Goal: Transaction & Acquisition: Purchase product/service

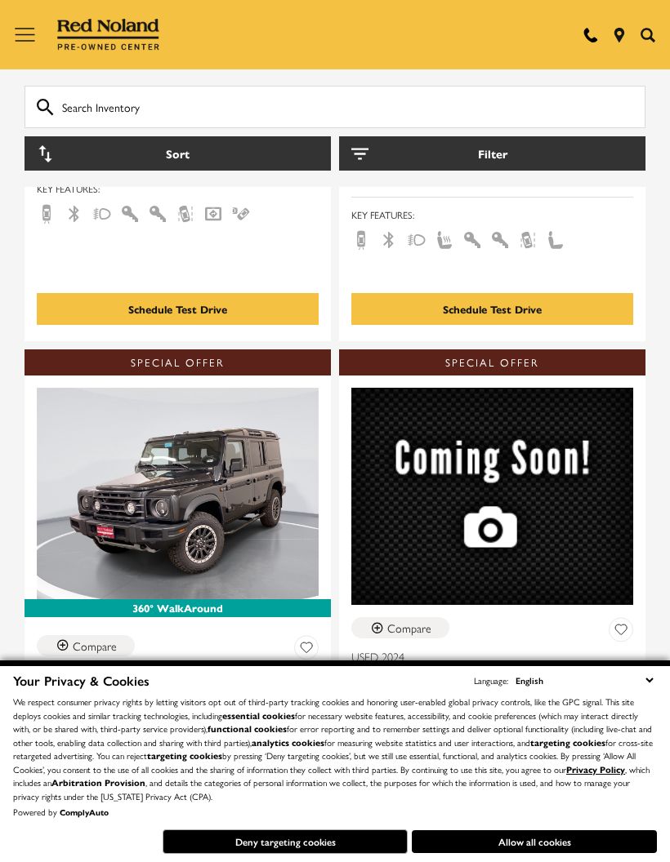
scroll to position [673, 0]
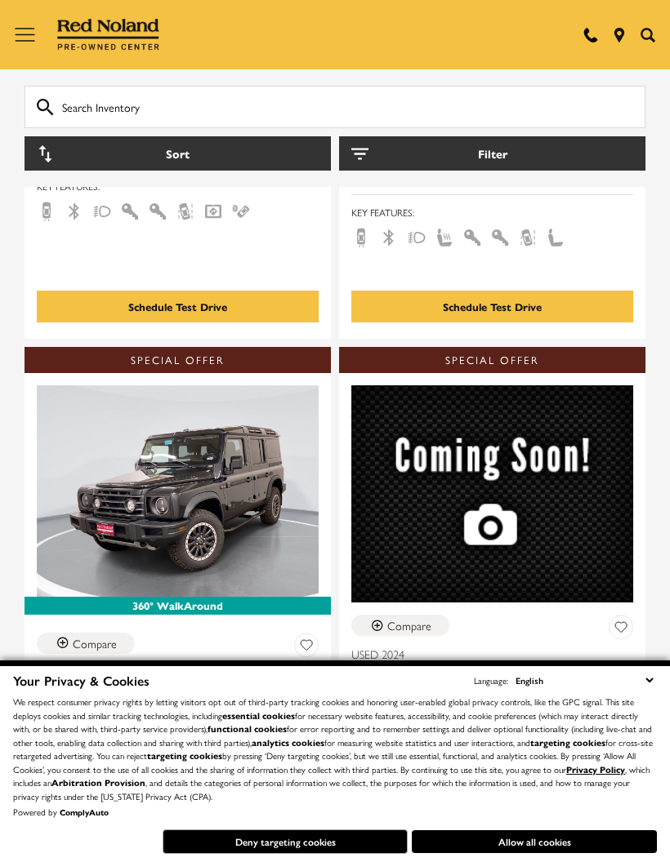
click at [564, 853] on button "Allow all cookies" at bounding box center [534, 842] width 245 height 23
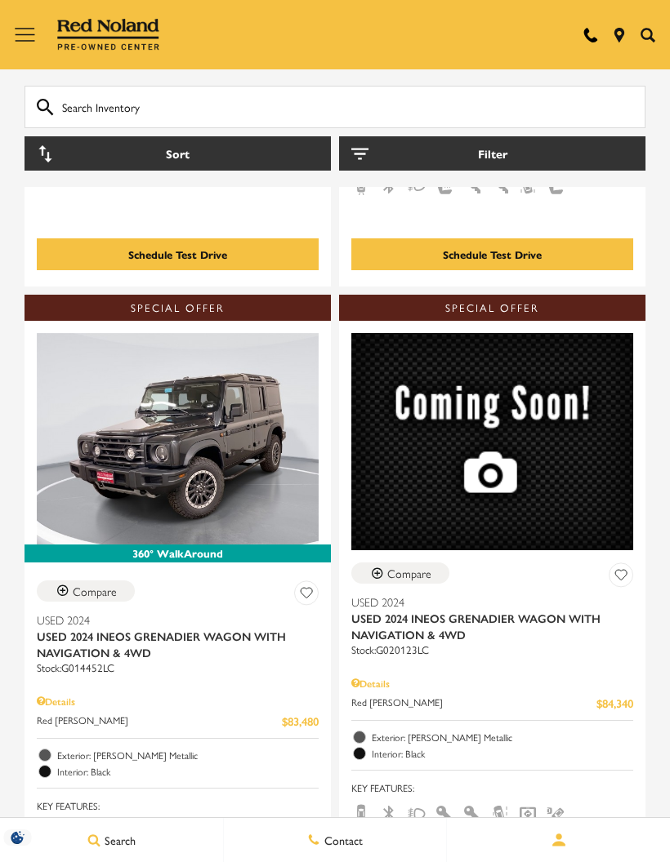
scroll to position [701, 0]
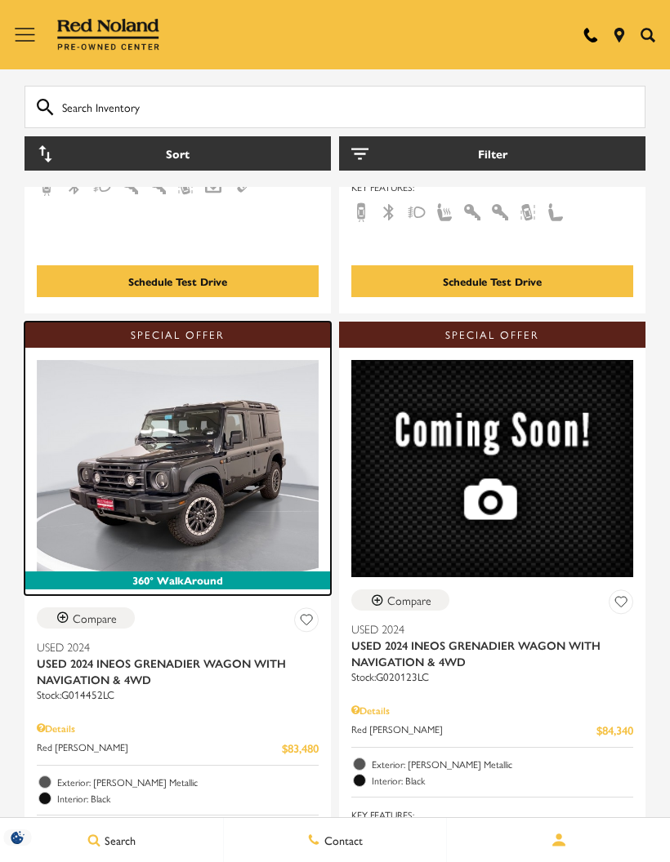
click at [232, 435] on img at bounding box center [178, 466] width 282 height 212
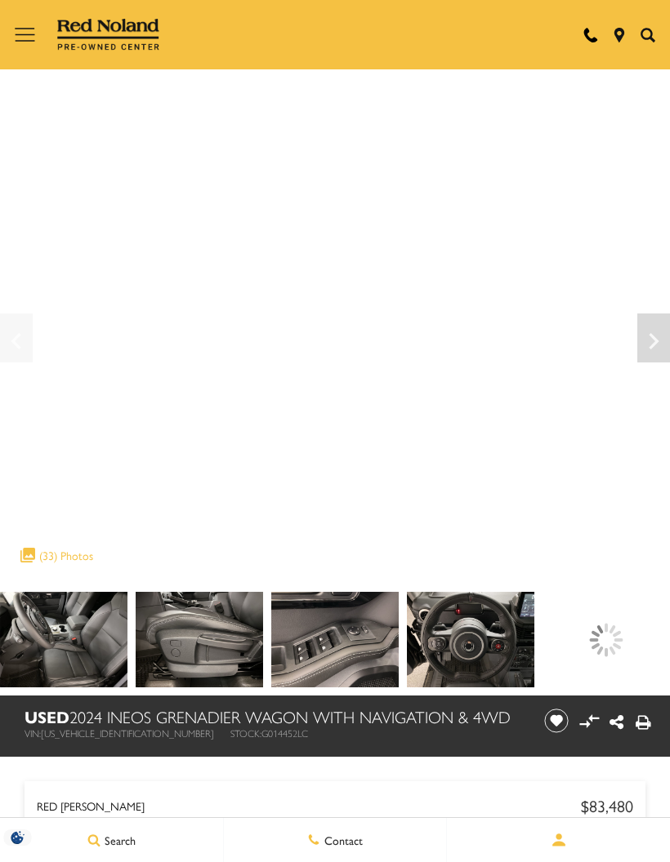
click at [127, 632] on img at bounding box center [63, 640] width 127 height 96
click at [127, 624] on img at bounding box center [63, 640] width 127 height 96
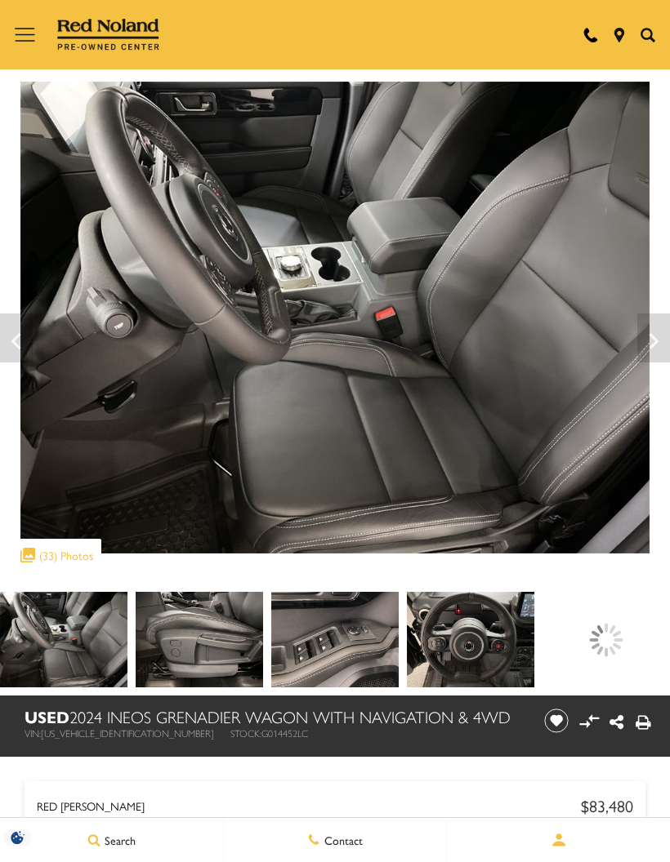
click at [124, 630] on img at bounding box center [63, 640] width 127 height 96
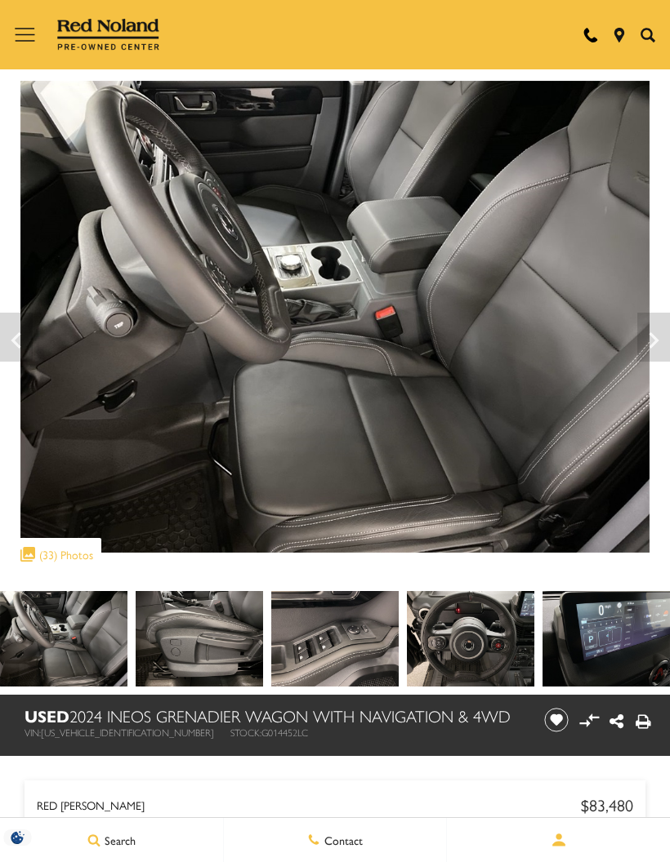
scroll to position [6, 0]
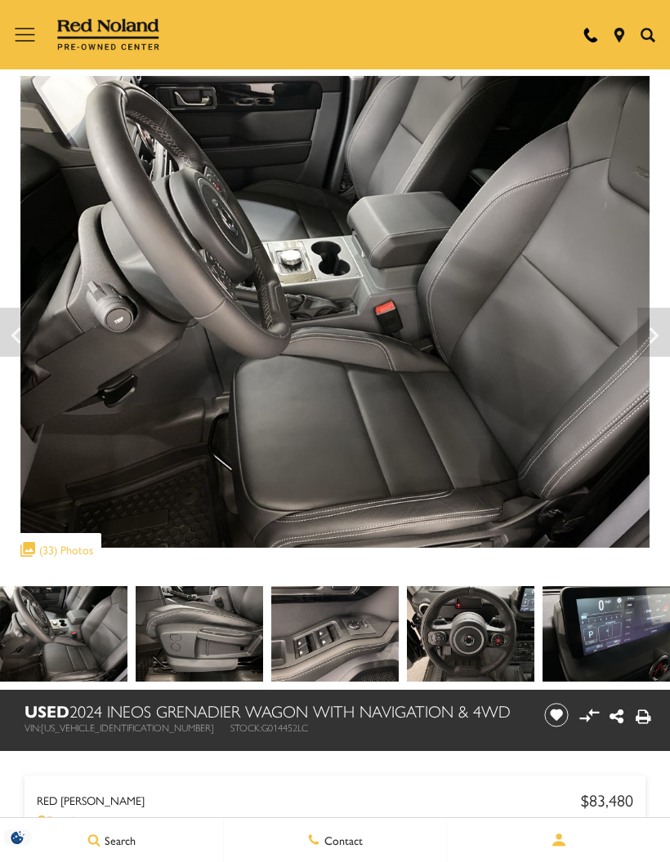
click at [657, 327] on icon "Next" at bounding box center [653, 335] width 33 height 39
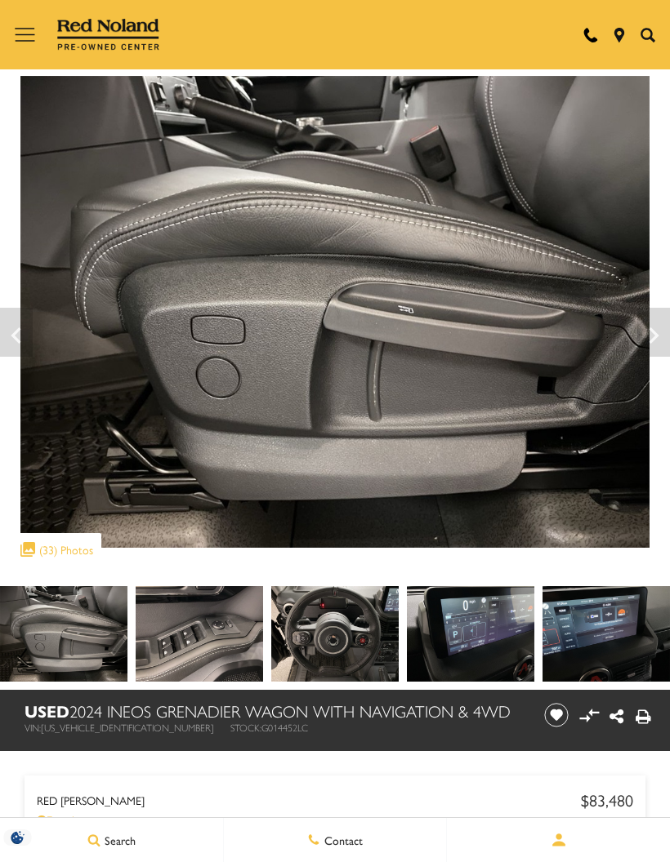
click at [659, 325] on icon "Next" at bounding box center [653, 335] width 33 height 39
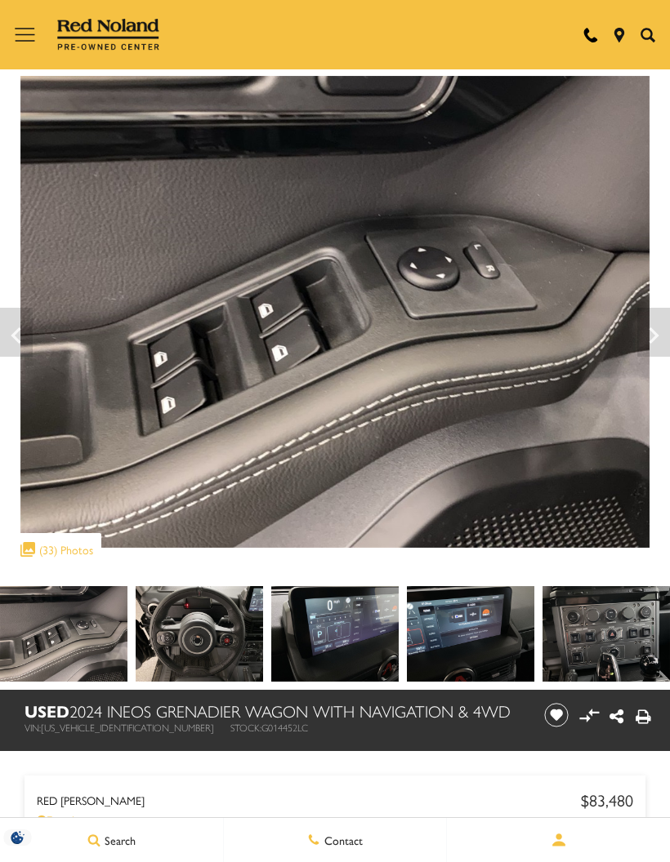
click at [651, 325] on icon "Next" at bounding box center [653, 335] width 33 height 39
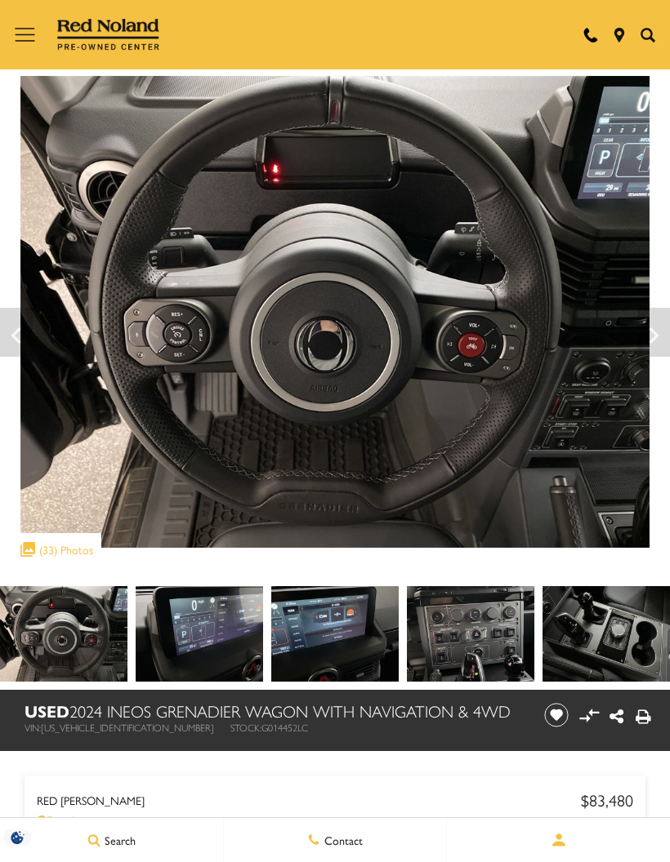
click at [650, 325] on icon "Next" at bounding box center [653, 335] width 33 height 39
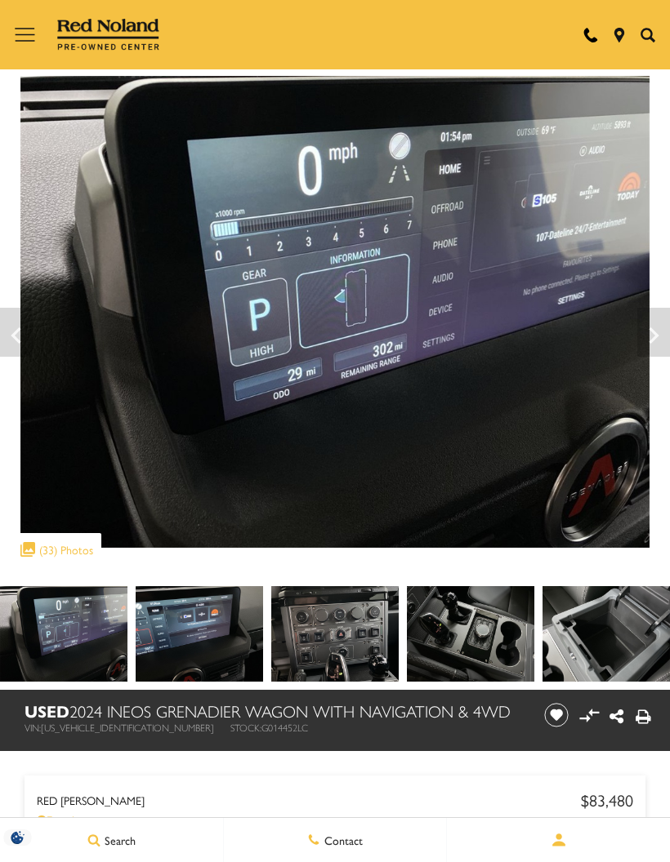
click at [14, 335] on icon "Previous" at bounding box center [16, 335] width 10 height 16
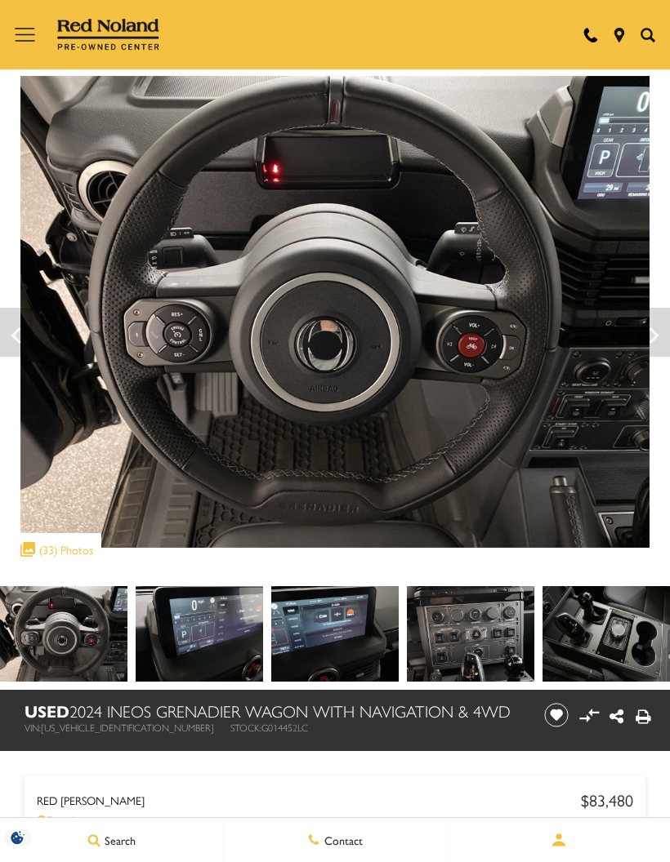
click at [655, 325] on icon "Next" at bounding box center [653, 335] width 33 height 39
click at [648, 324] on icon "Next" at bounding box center [653, 335] width 33 height 39
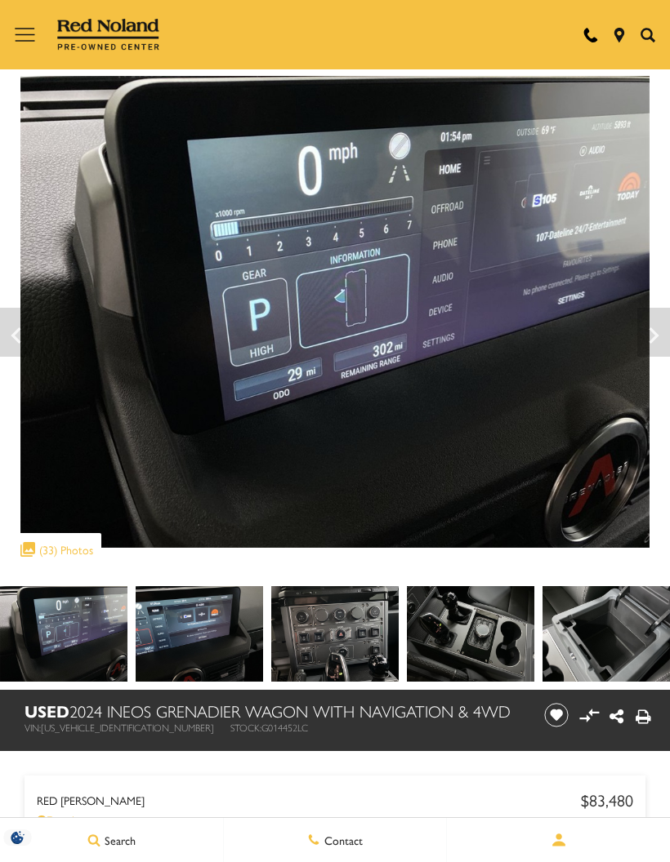
click at [646, 323] on icon "Next" at bounding box center [653, 335] width 33 height 39
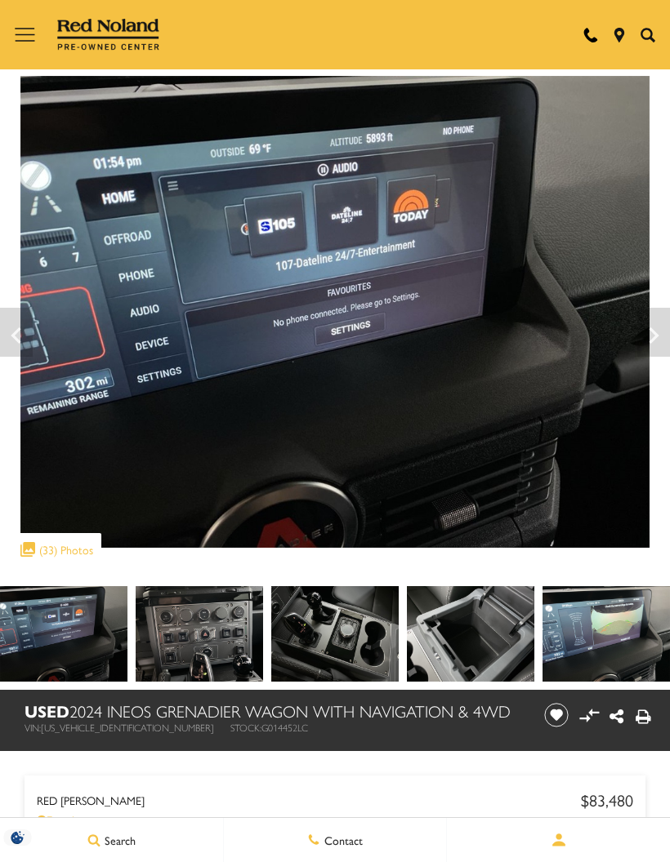
click at [650, 323] on icon "Next" at bounding box center [653, 335] width 33 height 39
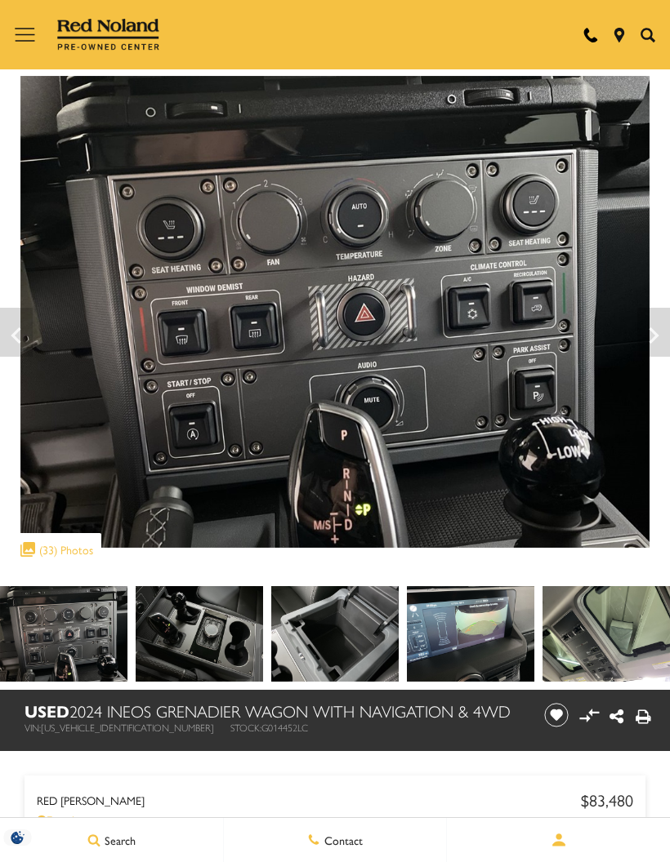
click at [648, 324] on icon "Next" at bounding box center [653, 335] width 33 height 39
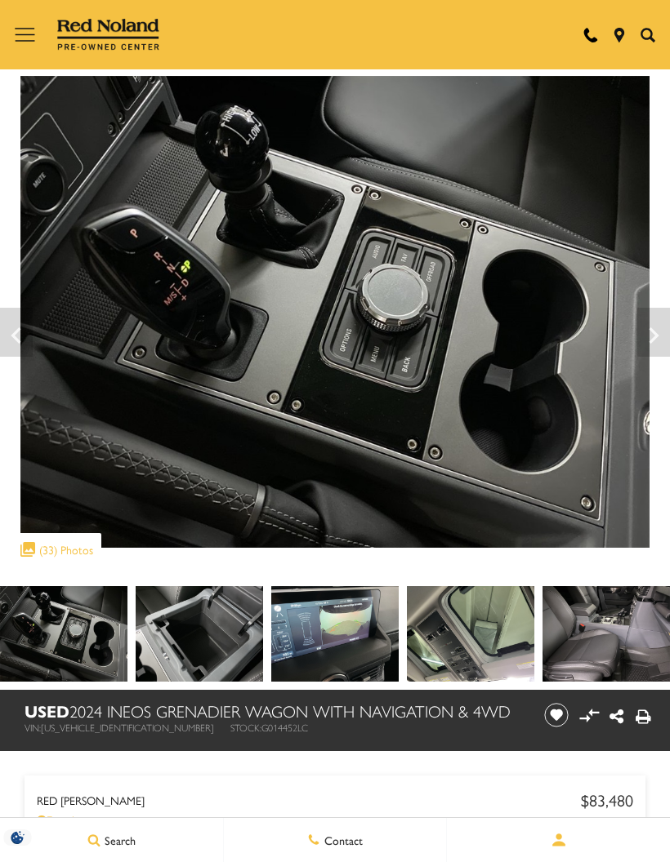
click at [648, 323] on icon "Next" at bounding box center [653, 335] width 33 height 39
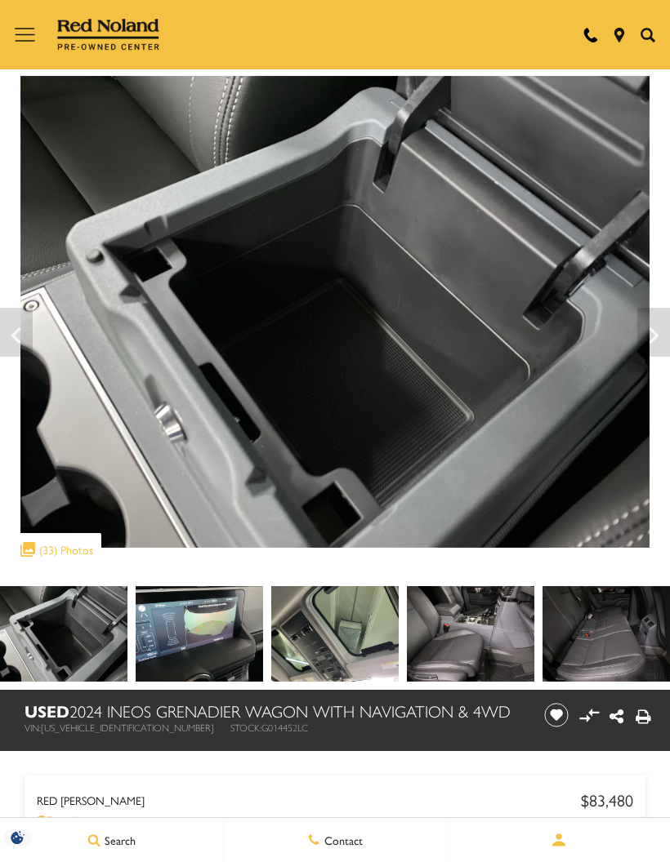
click at [649, 342] on icon "Next" at bounding box center [653, 335] width 33 height 39
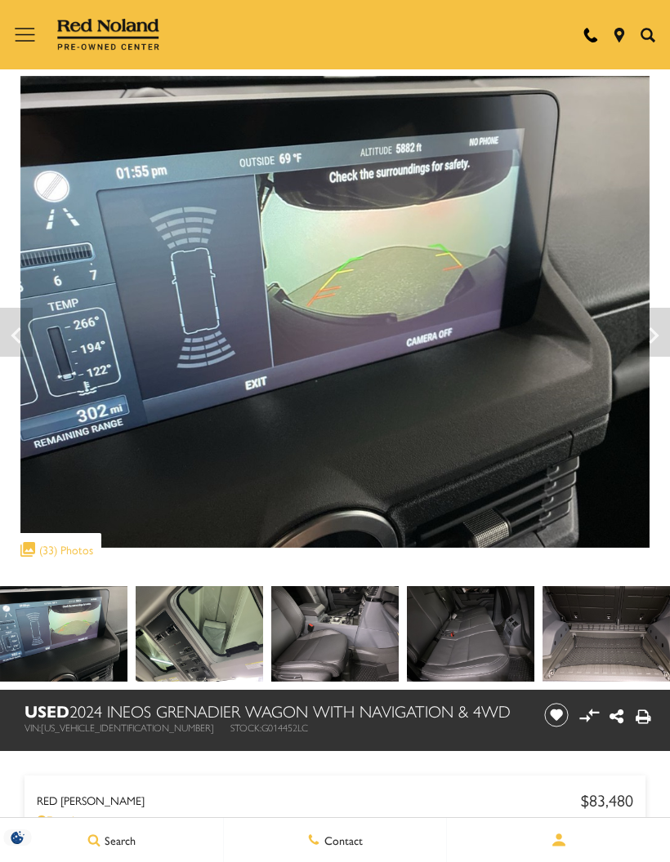
click at [646, 332] on icon "Next" at bounding box center [653, 335] width 33 height 39
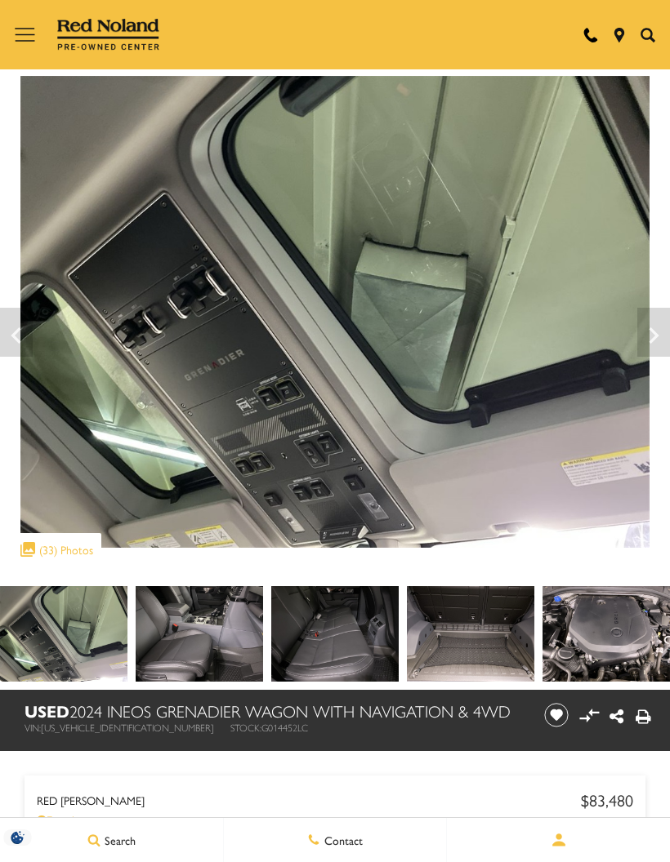
click at [647, 328] on icon "Next" at bounding box center [653, 335] width 33 height 39
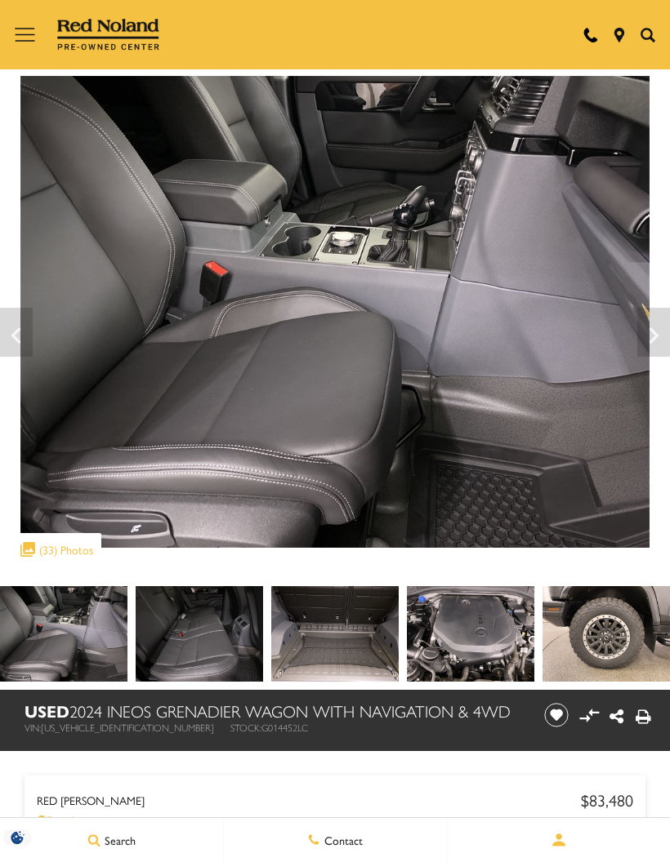
click at [647, 329] on icon "Next" at bounding box center [653, 335] width 33 height 39
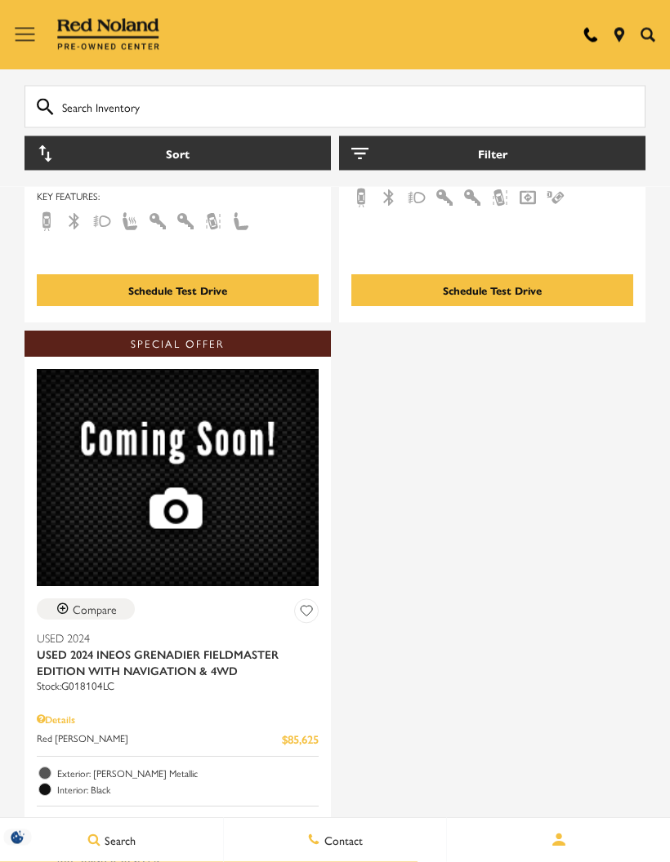
scroll to position [1984, 0]
click at [127, 29] on img at bounding box center [108, 35] width 103 height 33
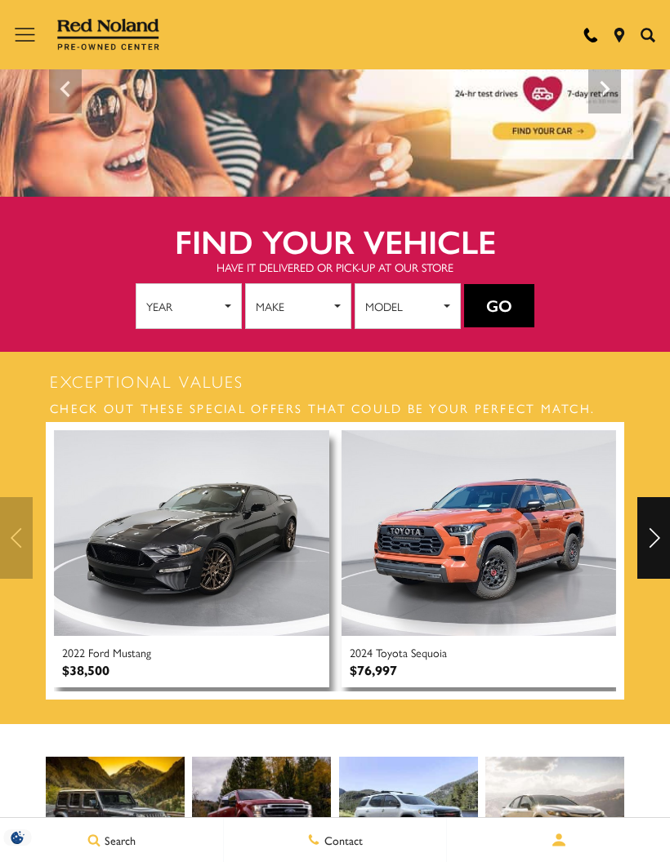
scroll to position [92, 0]
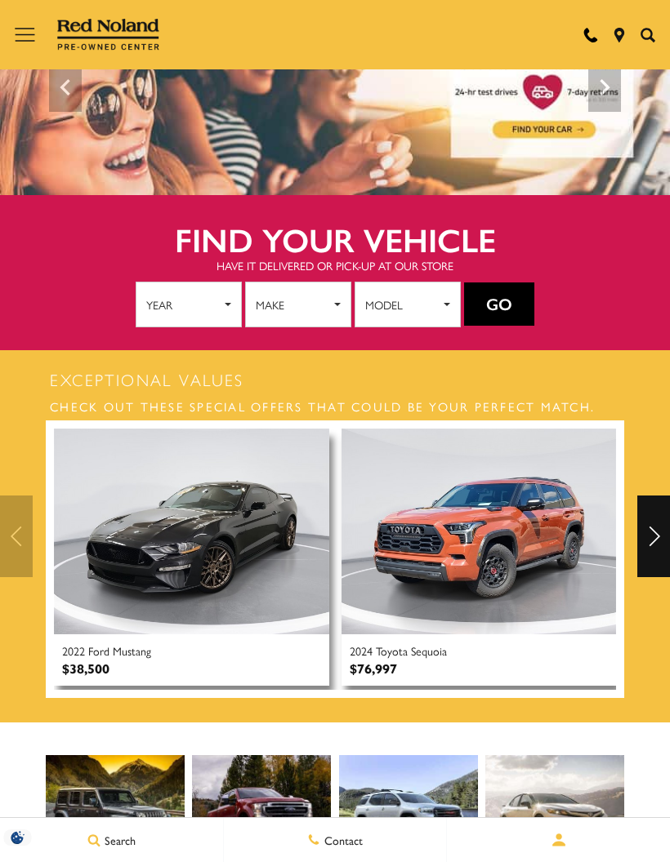
click at [216, 296] on span "Year" at bounding box center [183, 304] width 74 height 25
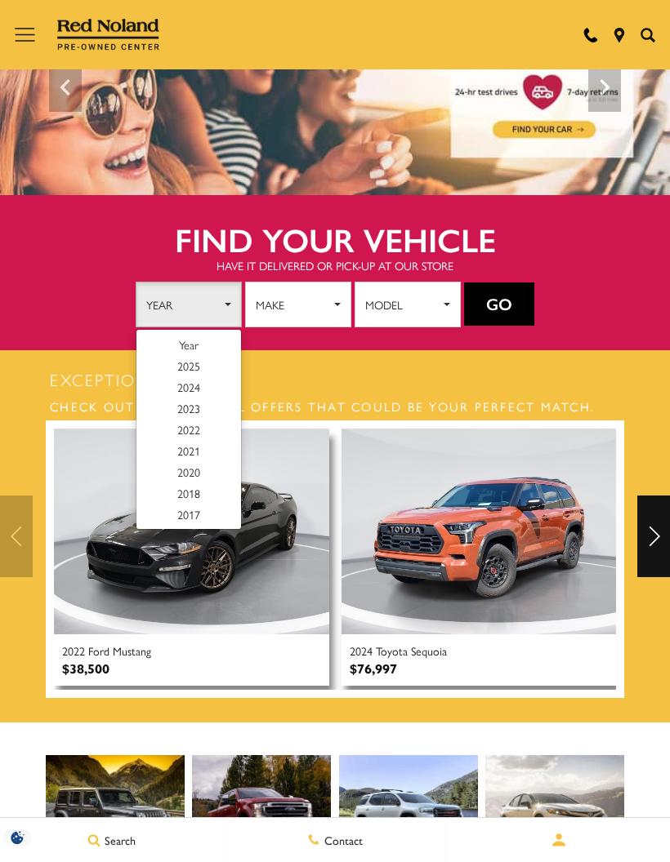
click at [323, 293] on div at bounding box center [335, 431] width 670 height 862
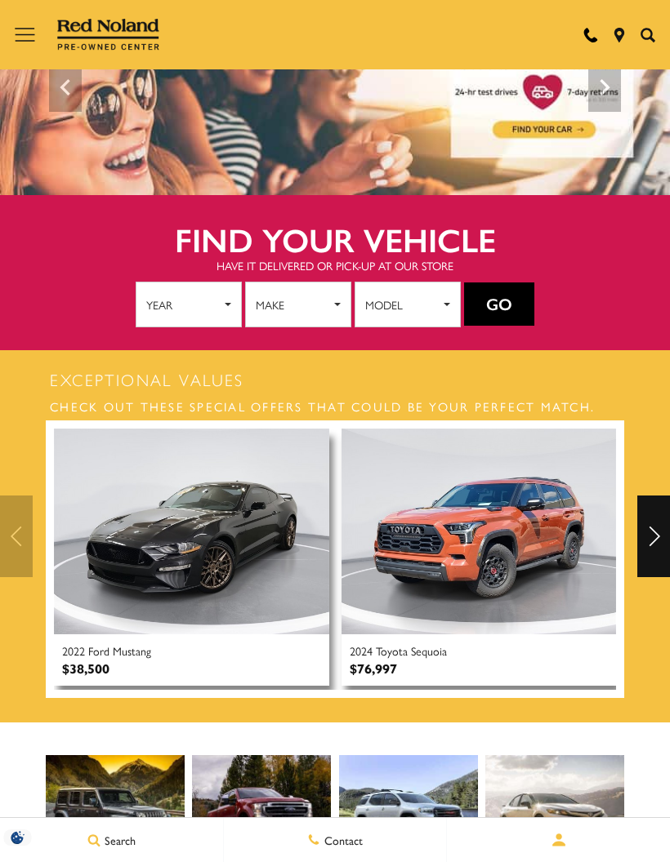
click at [314, 300] on span "Make" at bounding box center [293, 304] width 74 height 25
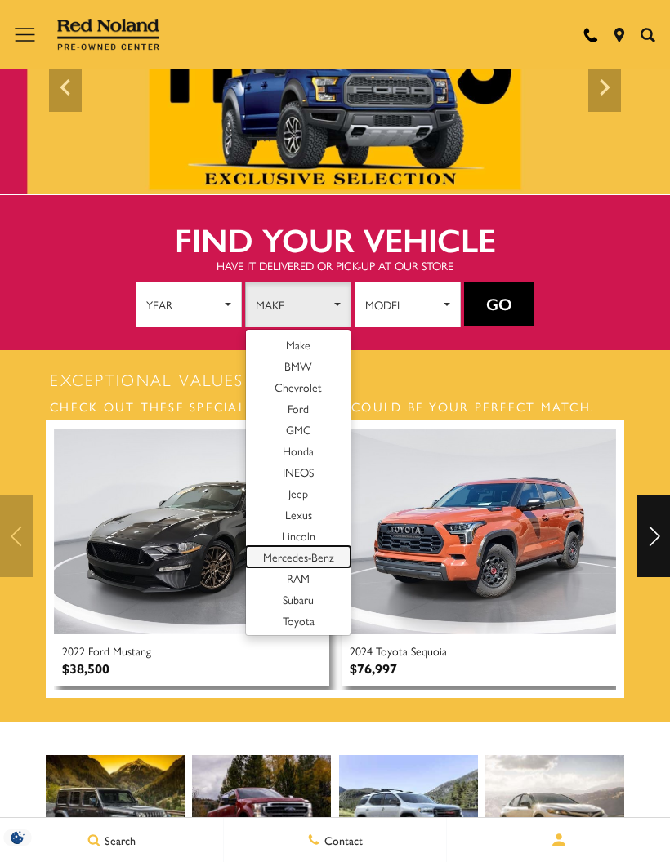
click at [321, 549] on span "Mercedes-Benz" at bounding box center [298, 557] width 71 height 16
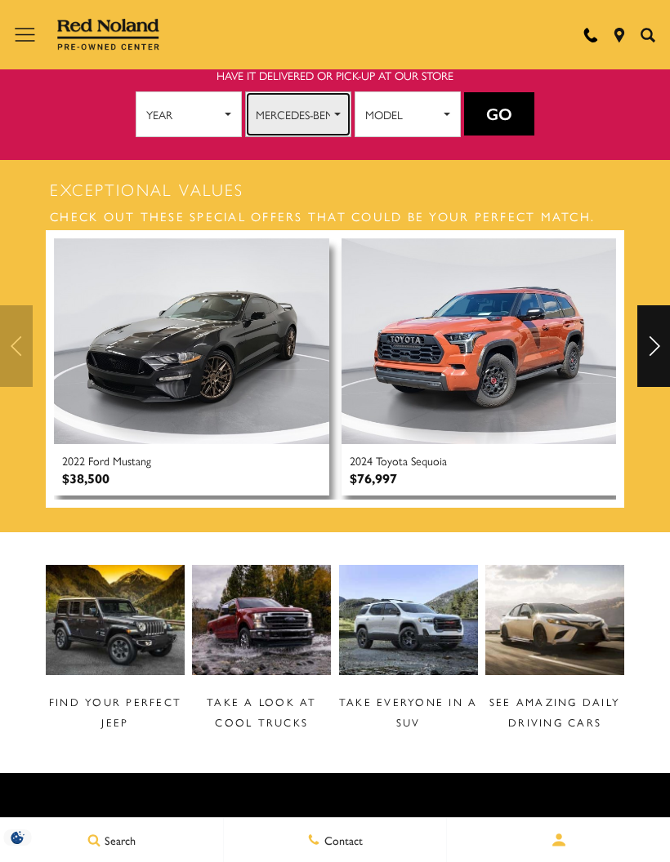
scroll to position [266, 0]
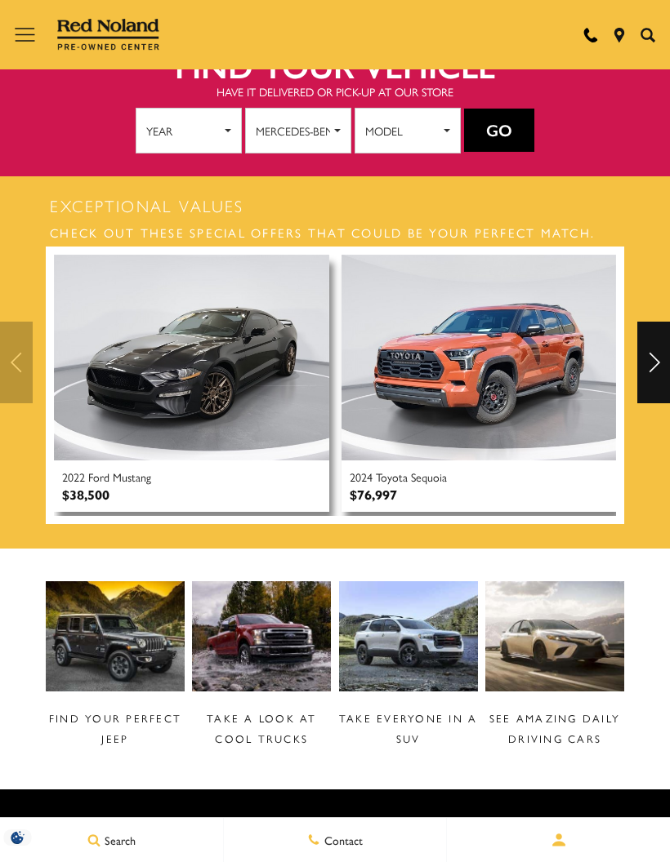
click at [506, 124] on button "Go" at bounding box center [499, 131] width 70 height 44
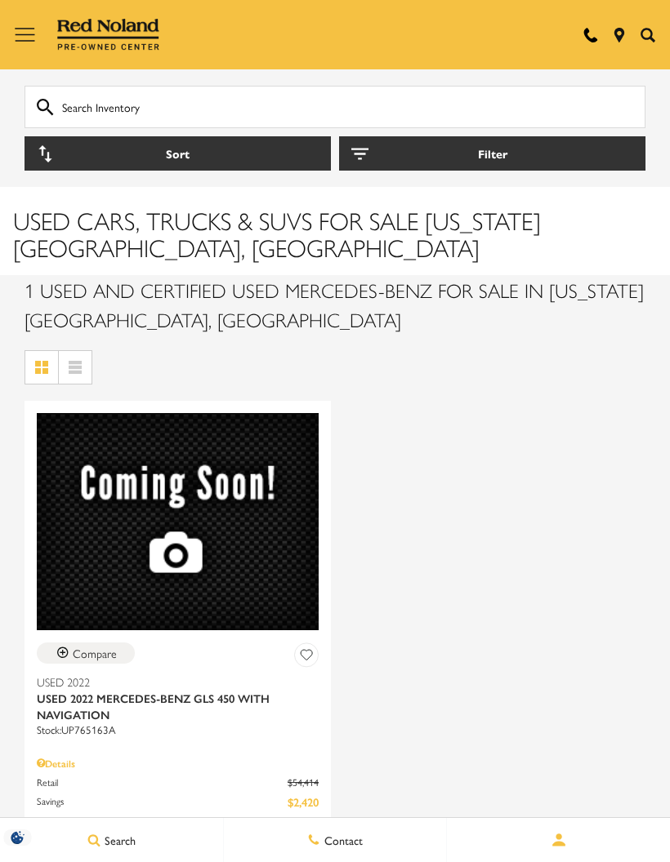
click at [96, 43] on img at bounding box center [108, 35] width 103 height 33
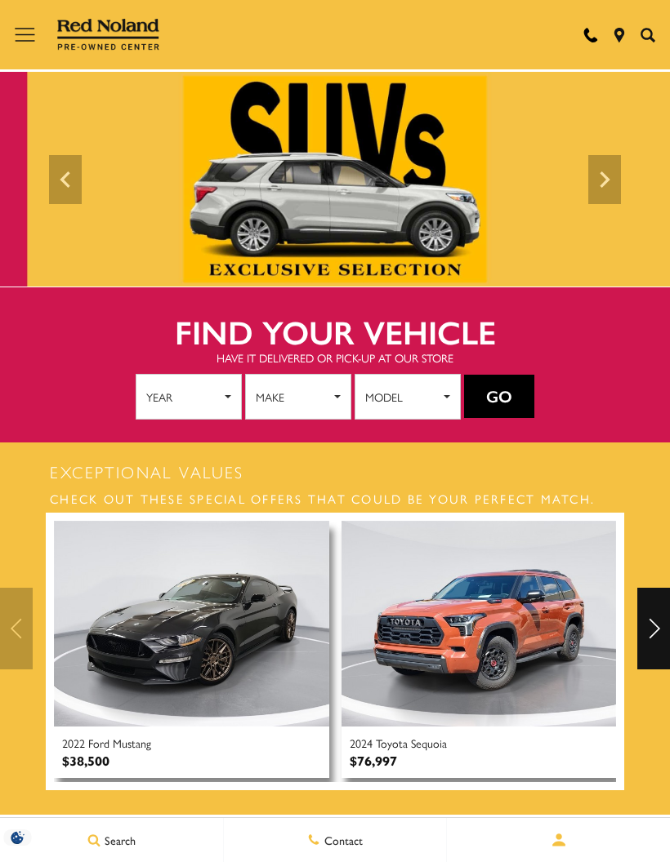
click at [469, 633] on img at bounding box center [478, 624] width 275 height 206
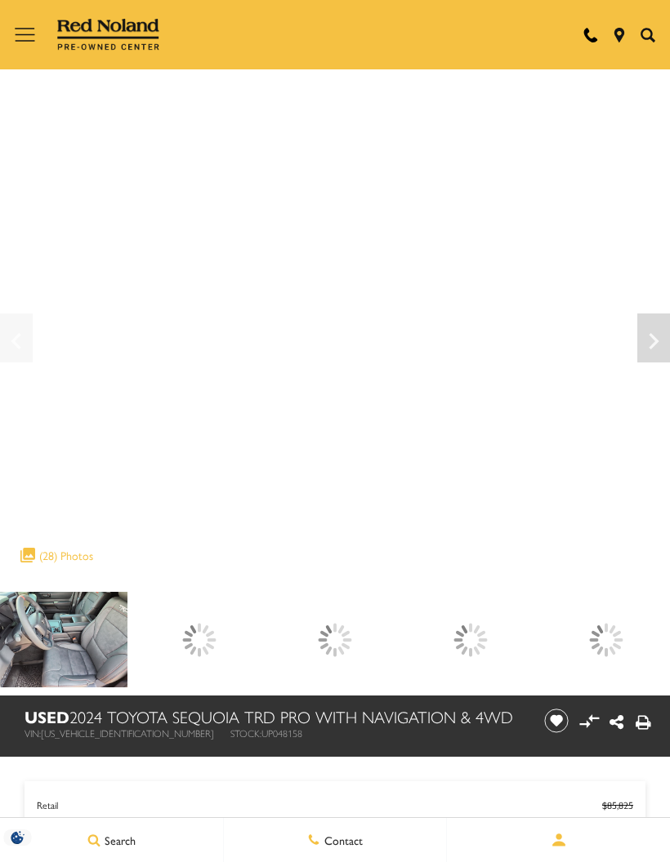
click at [534, 644] on div at bounding box center [470, 640] width 127 height 96
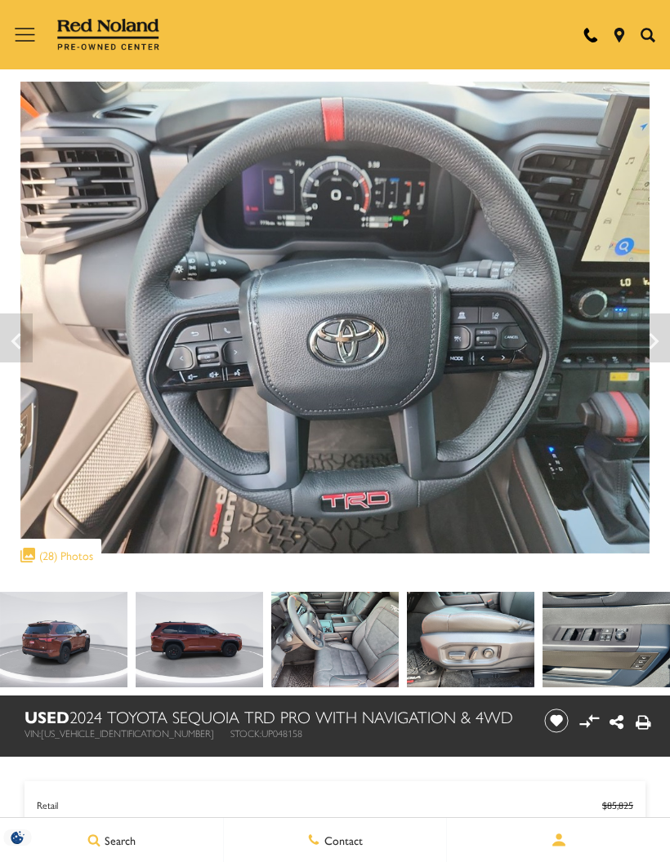
click at [407, 650] on img at bounding box center [470, 640] width 127 height 96
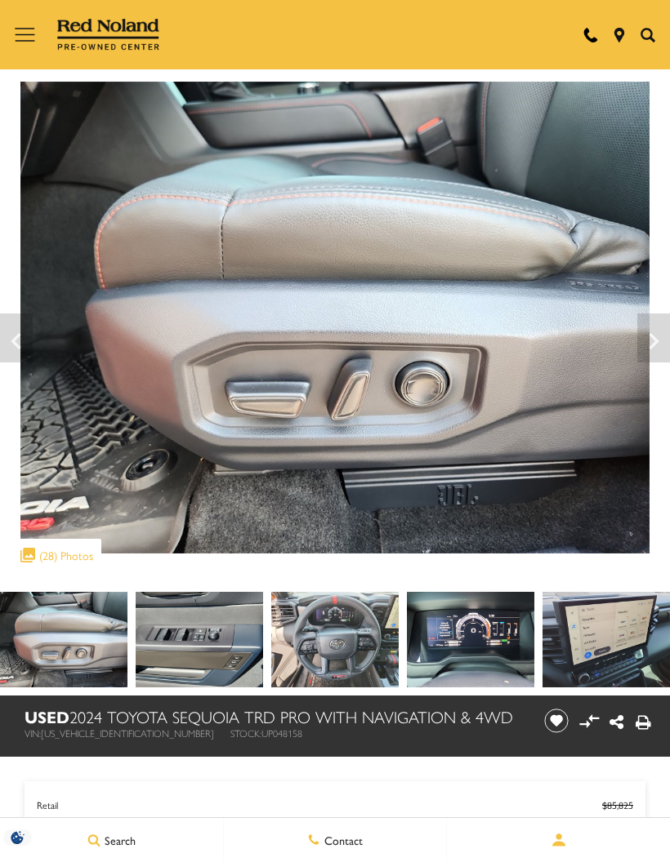
click at [22, 336] on icon "Previous" at bounding box center [16, 341] width 33 height 39
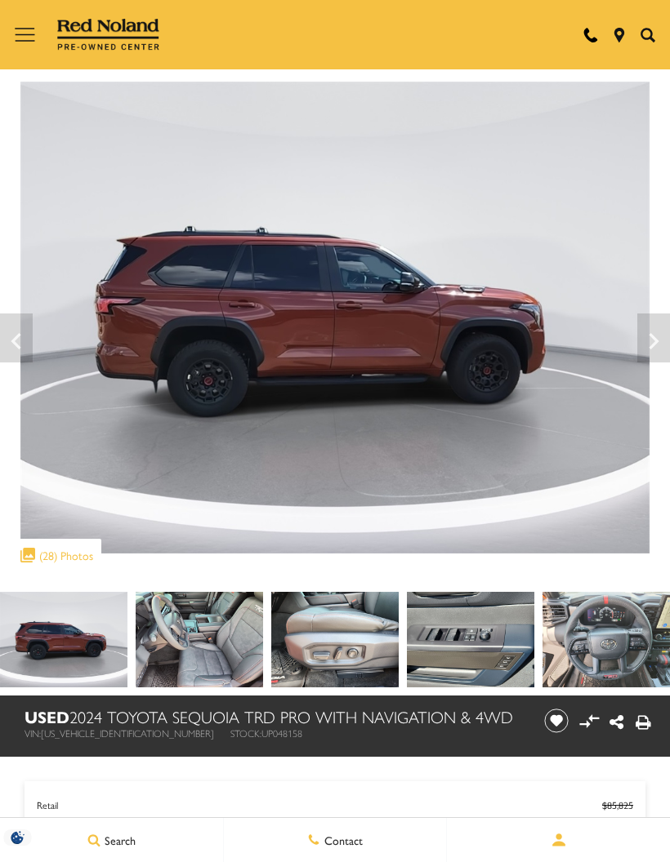
click at [648, 338] on icon "Next" at bounding box center [653, 341] width 33 height 39
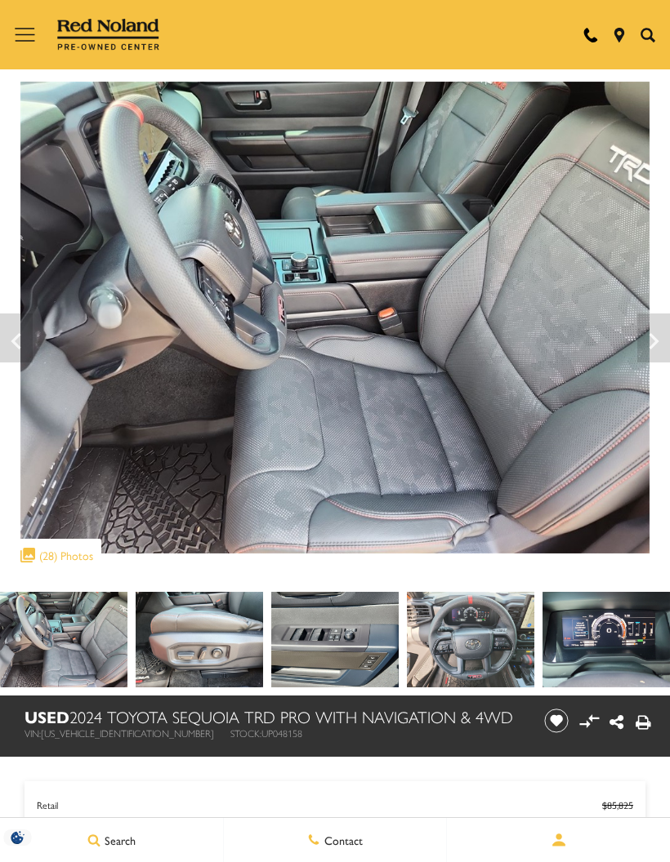
click at [645, 332] on icon "Next" at bounding box center [653, 341] width 33 height 39
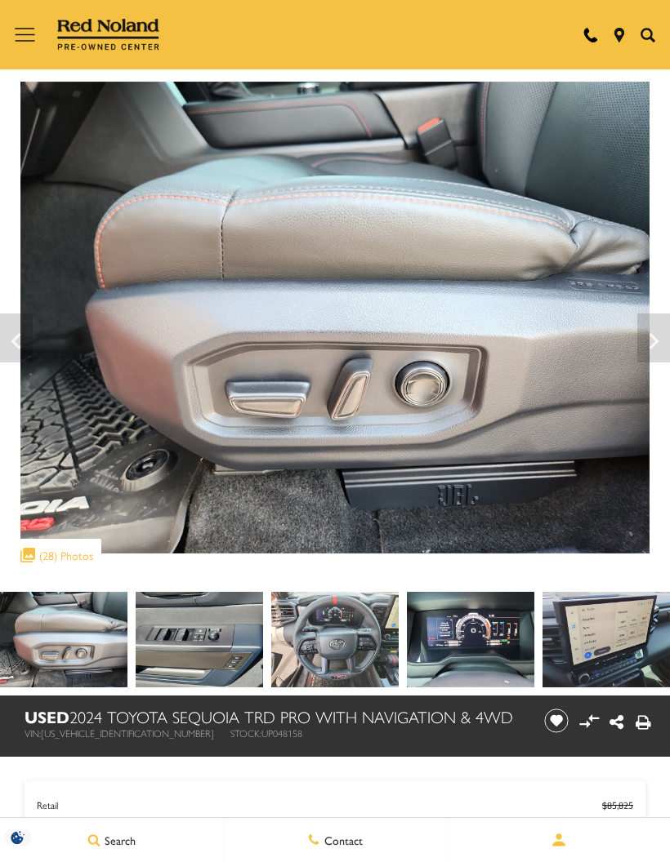
click at [648, 332] on icon "Next" at bounding box center [653, 341] width 33 height 39
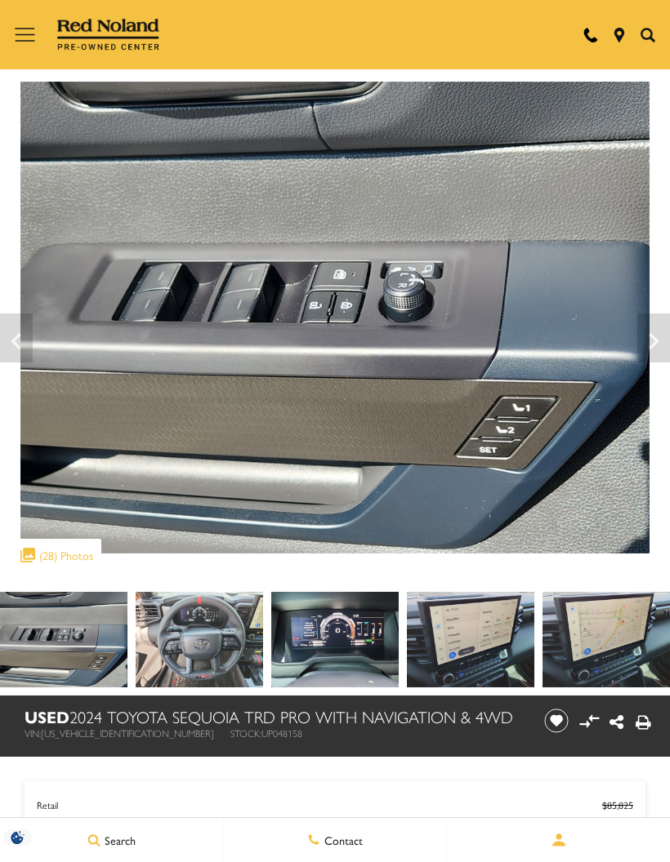
click at [649, 334] on icon "Next" at bounding box center [653, 341] width 33 height 39
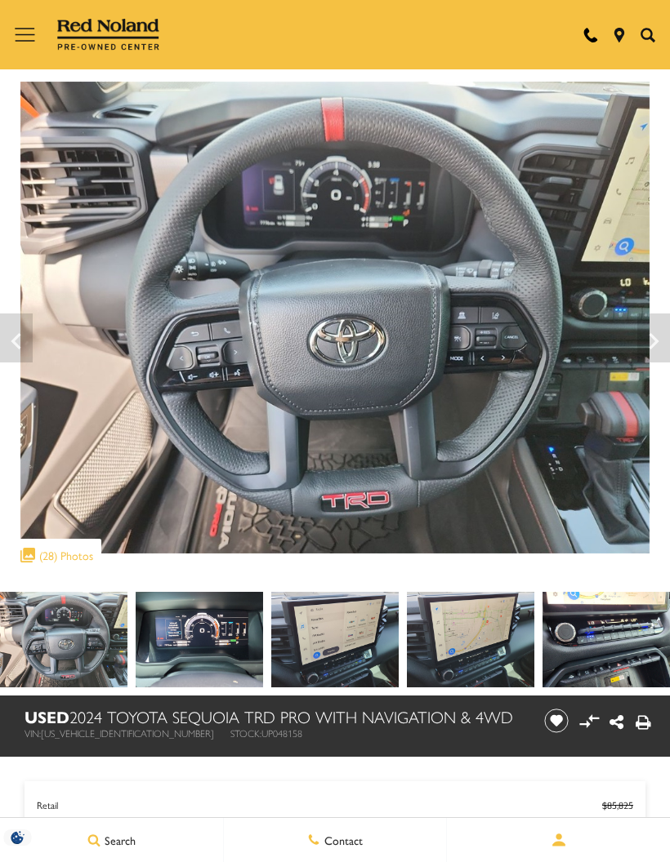
click at [644, 335] on icon "Next" at bounding box center [653, 341] width 33 height 39
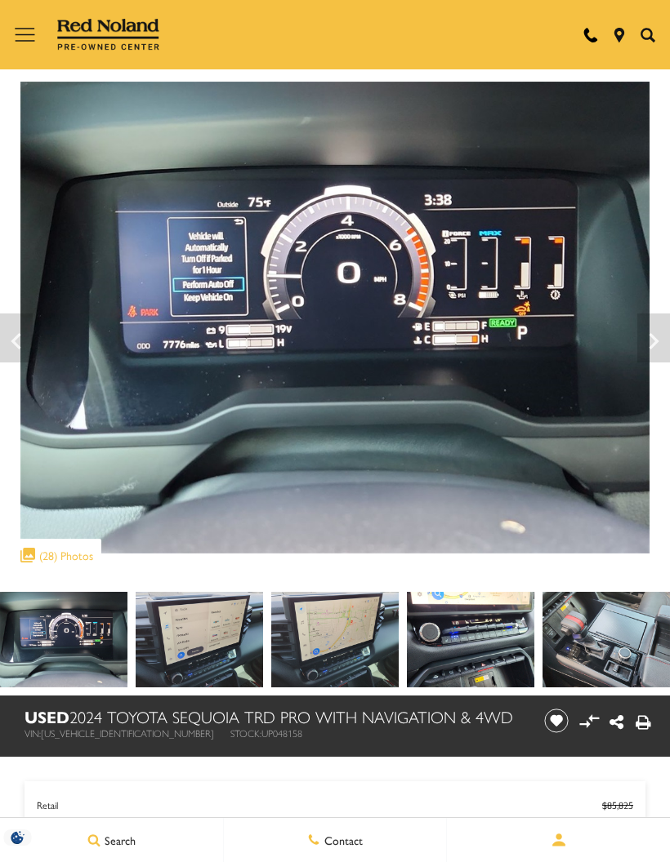
click at [644, 336] on icon "Next" at bounding box center [653, 341] width 33 height 39
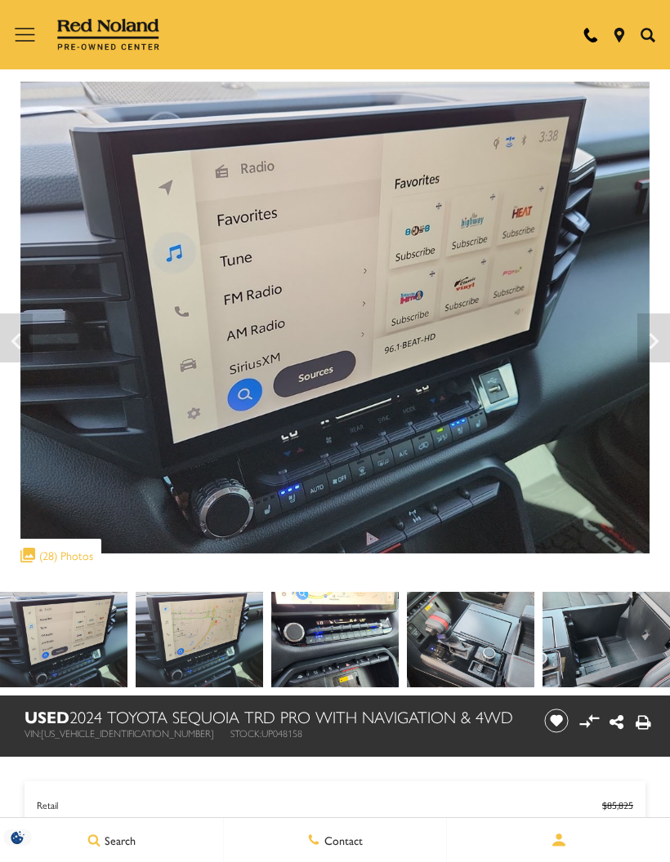
click at [650, 332] on icon "Next" at bounding box center [653, 341] width 33 height 39
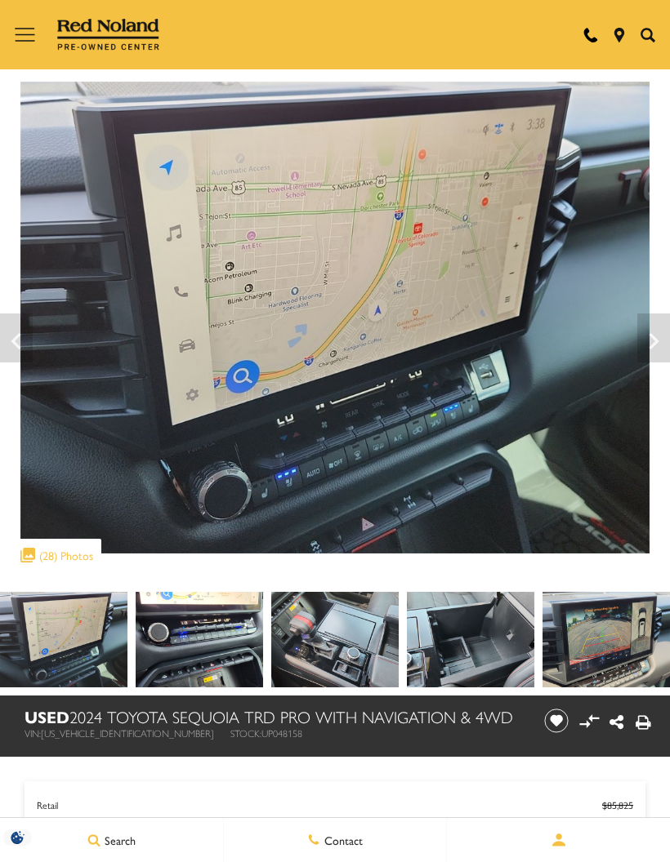
click at [649, 331] on icon "Next" at bounding box center [653, 341] width 33 height 39
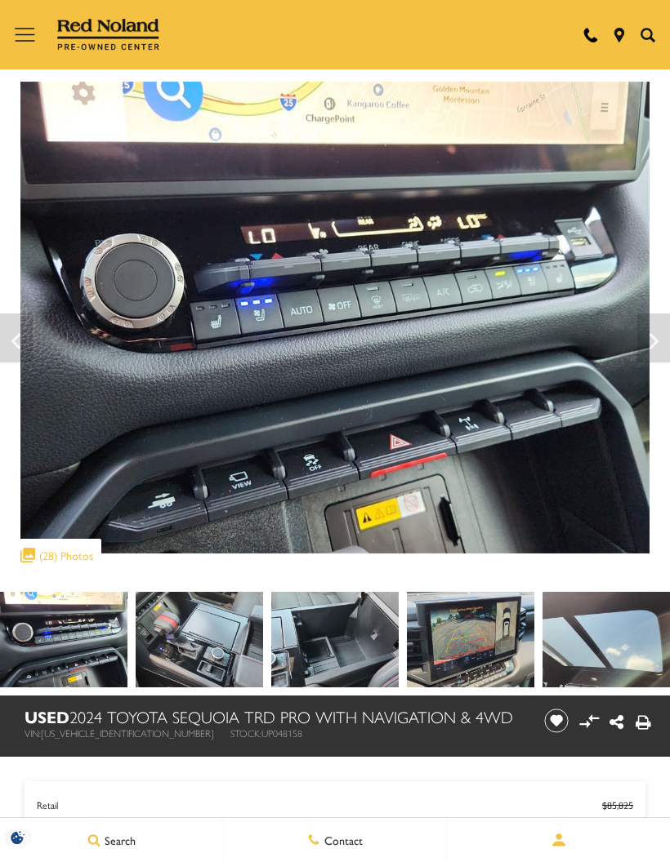
click at [650, 335] on icon "Next" at bounding box center [653, 341] width 10 height 16
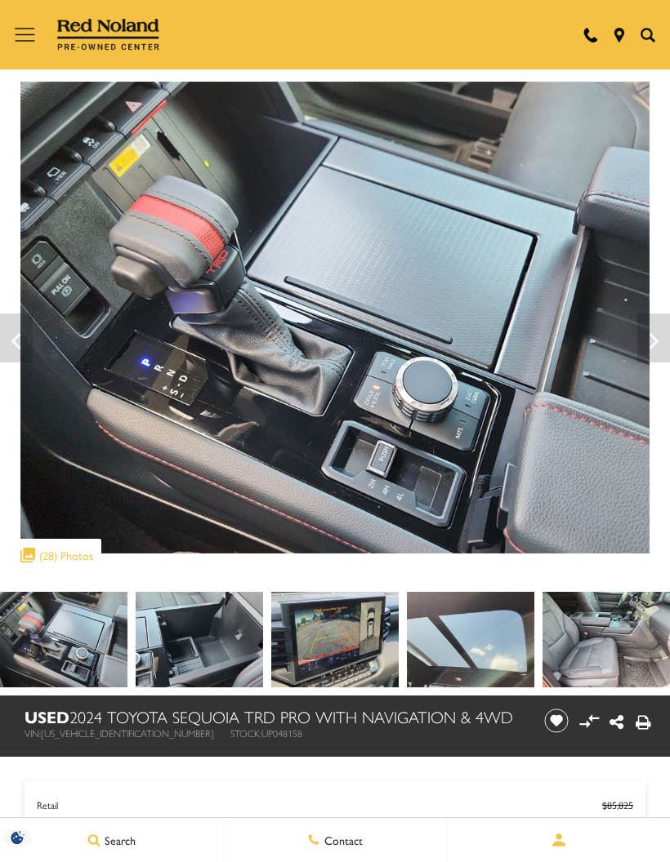
click at [645, 336] on icon "Next" at bounding box center [653, 341] width 33 height 39
click at [11, 335] on icon "Previous" at bounding box center [16, 341] width 33 height 39
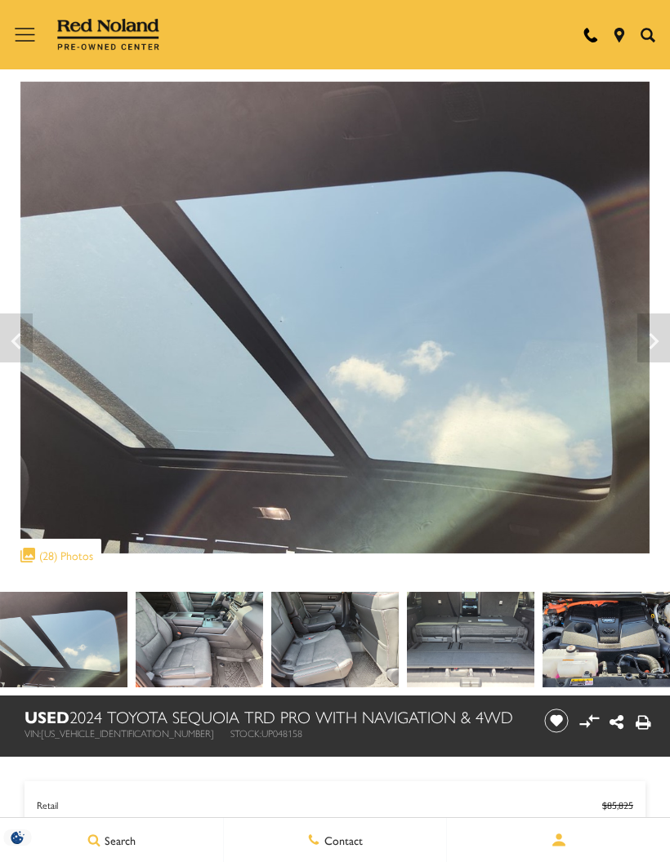
click at [22, 343] on icon "Previous" at bounding box center [16, 341] width 33 height 39
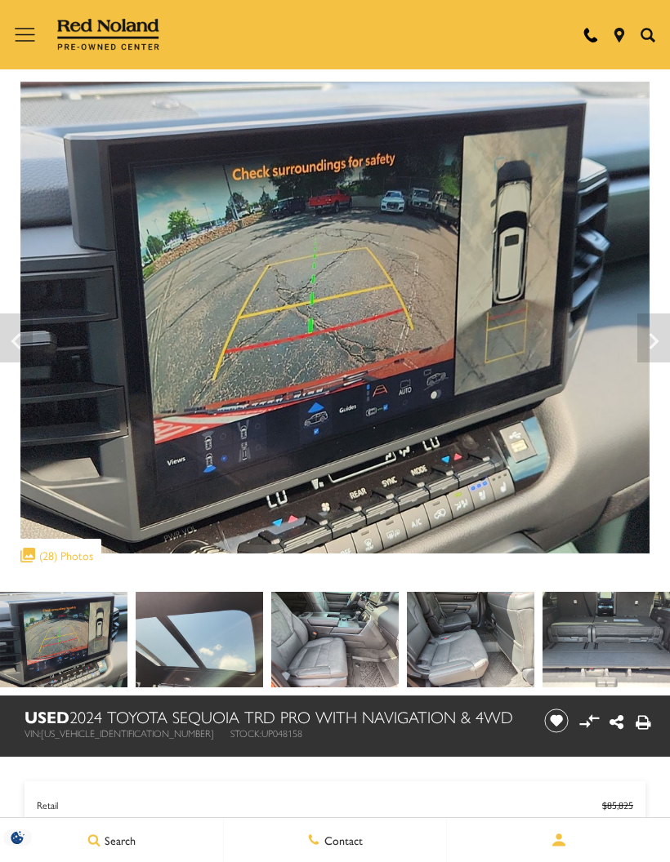
click at [28, 338] on icon "Previous" at bounding box center [16, 341] width 33 height 39
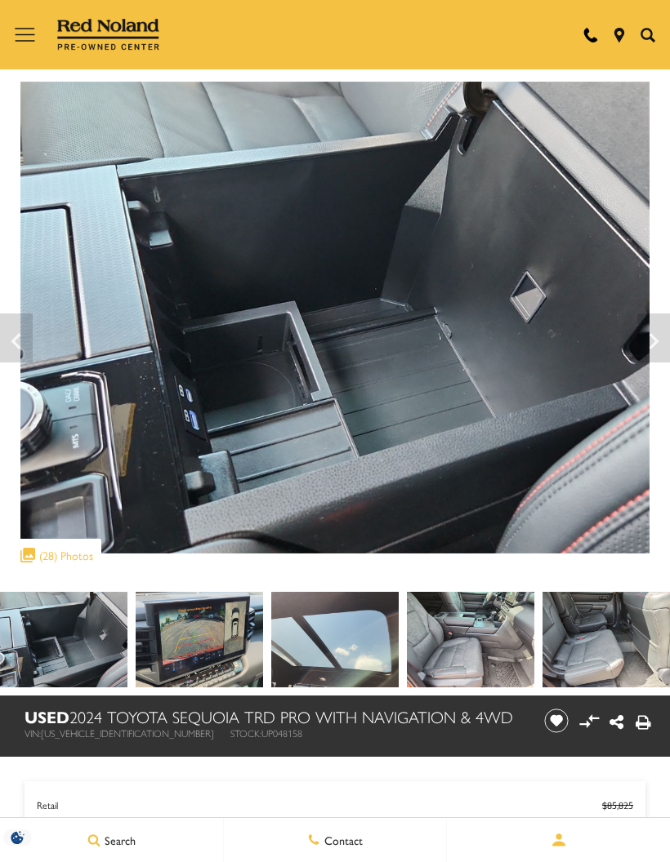
click at [648, 336] on icon "Next" at bounding box center [653, 341] width 33 height 39
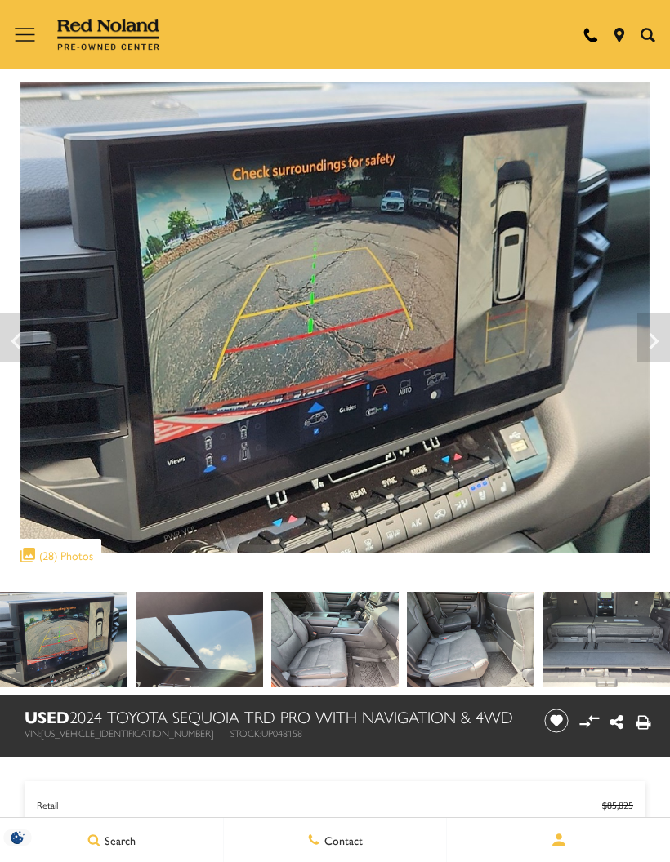
click at [651, 332] on icon "Next" at bounding box center [653, 341] width 33 height 39
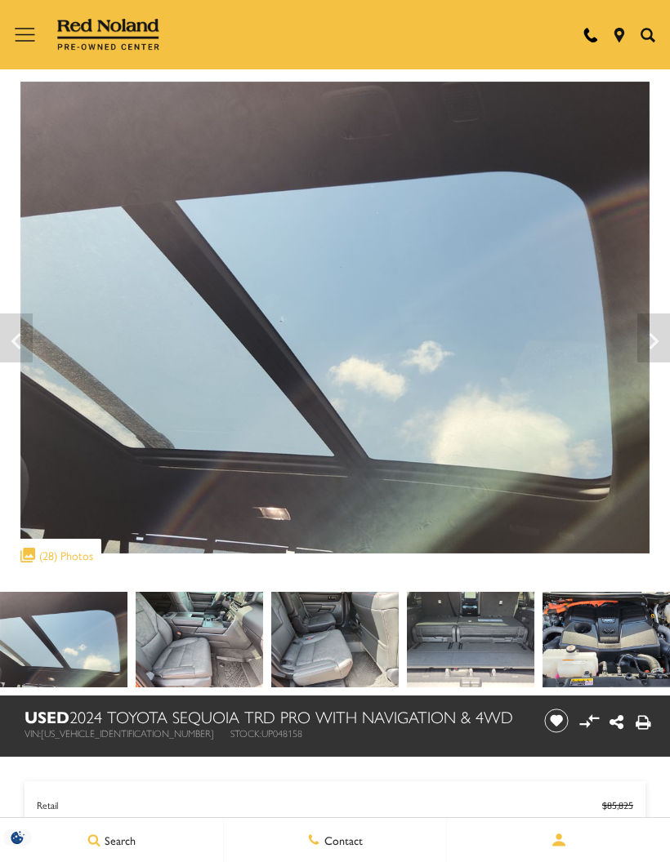
click at [647, 336] on icon "Next" at bounding box center [653, 341] width 33 height 39
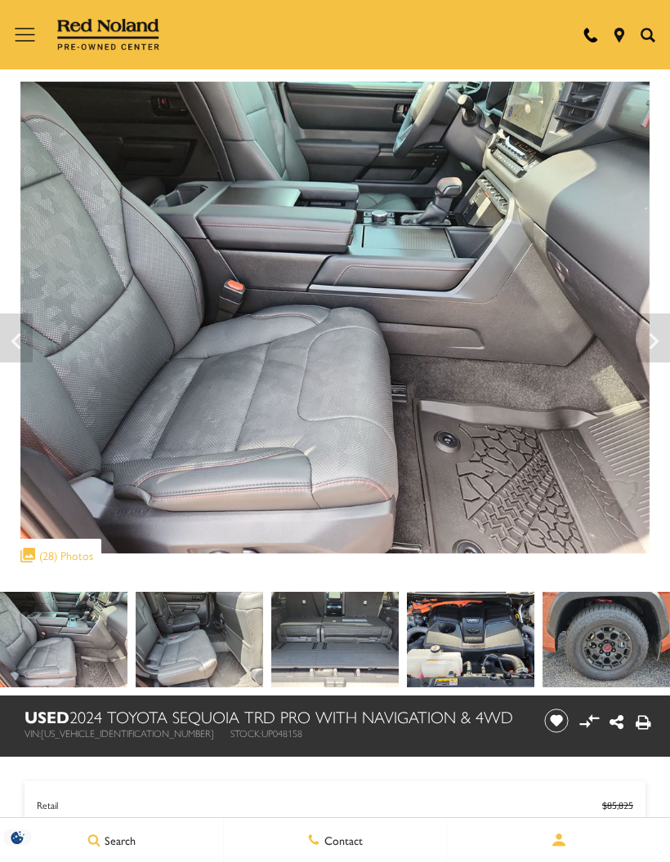
click at [648, 327] on icon "Next" at bounding box center [653, 341] width 33 height 39
click at [653, 335] on icon "Next" at bounding box center [653, 341] width 33 height 39
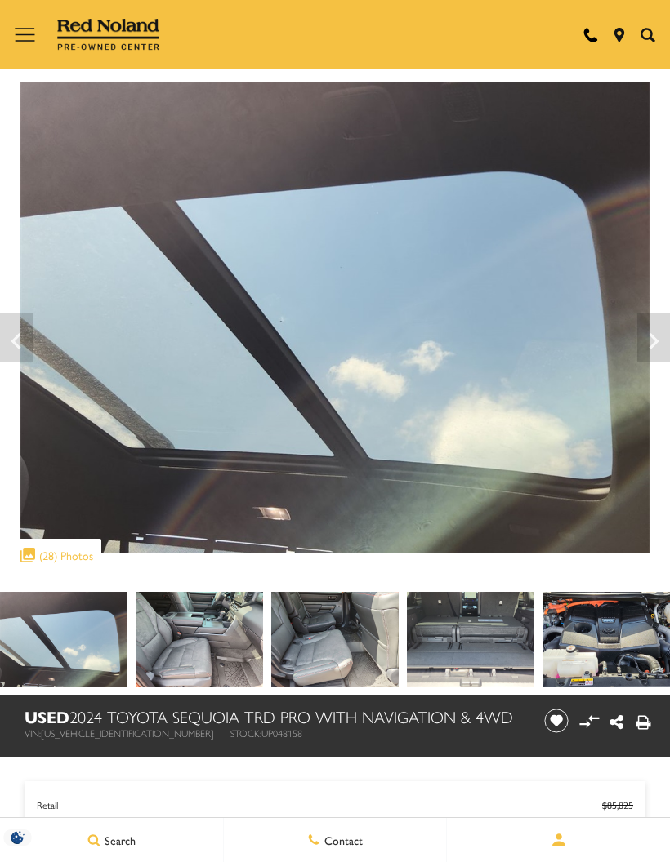
click at [646, 328] on icon "Next" at bounding box center [653, 341] width 33 height 39
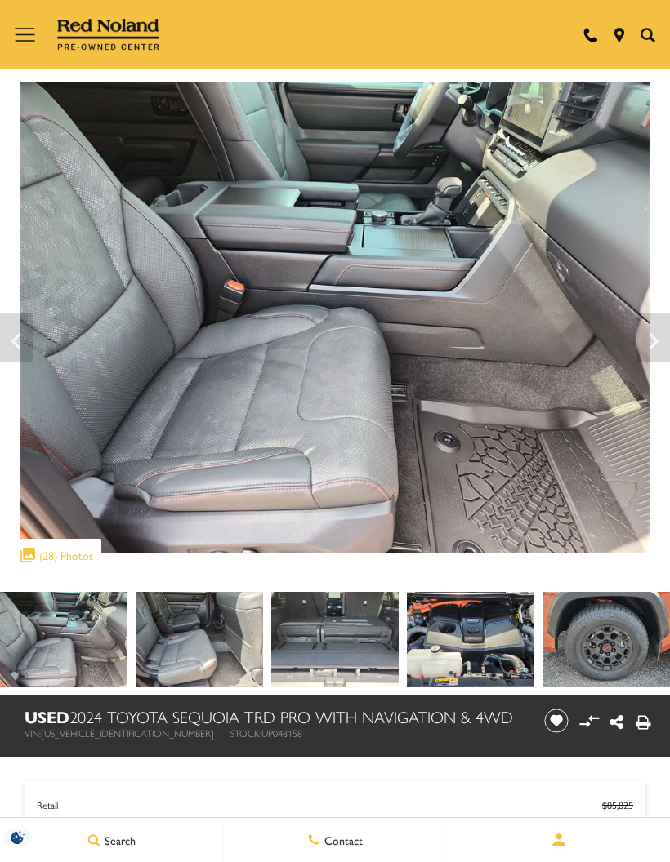
click at [641, 331] on icon "Next" at bounding box center [653, 341] width 33 height 39
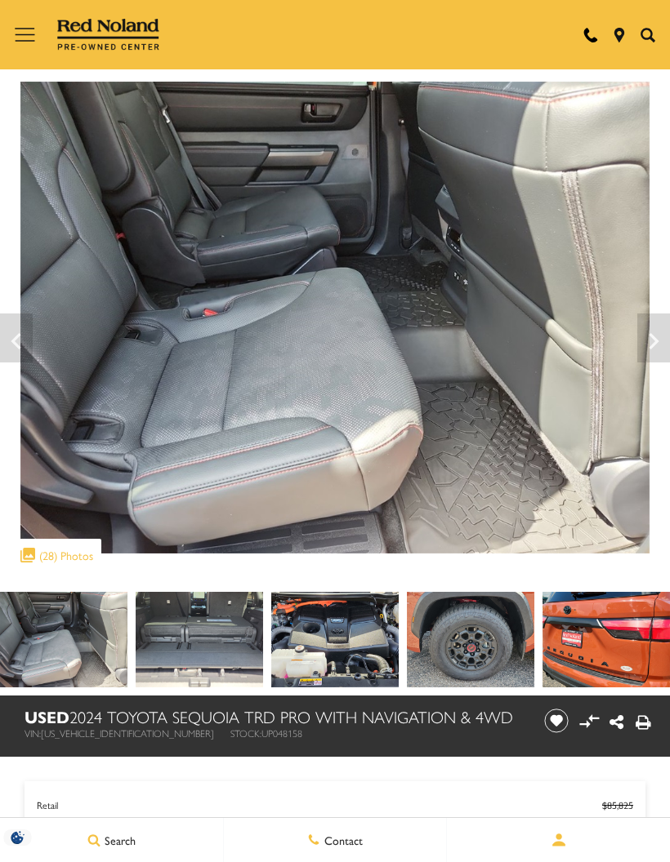
click at [644, 331] on icon "Next" at bounding box center [653, 341] width 33 height 39
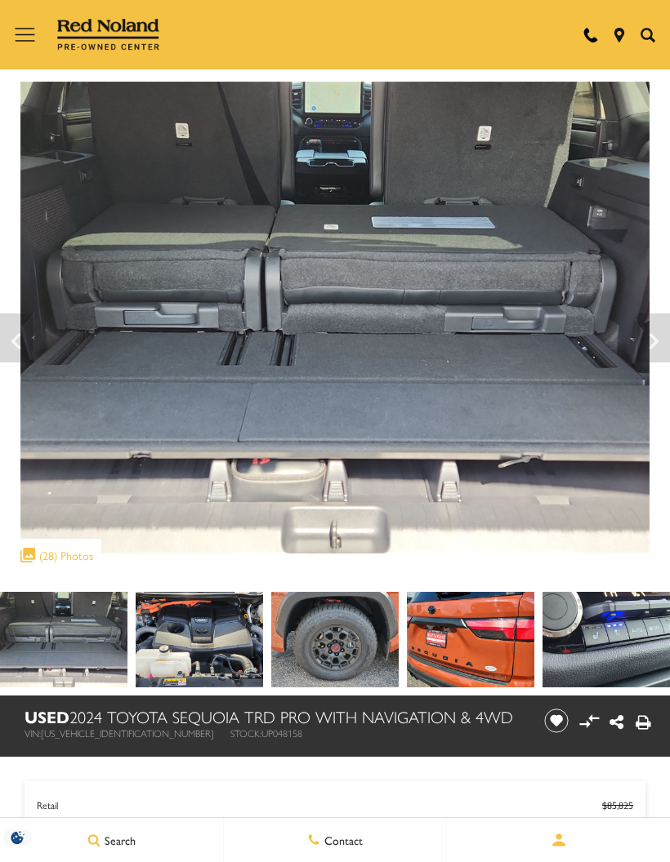
click at [651, 333] on icon "Next" at bounding box center [653, 341] width 10 height 16
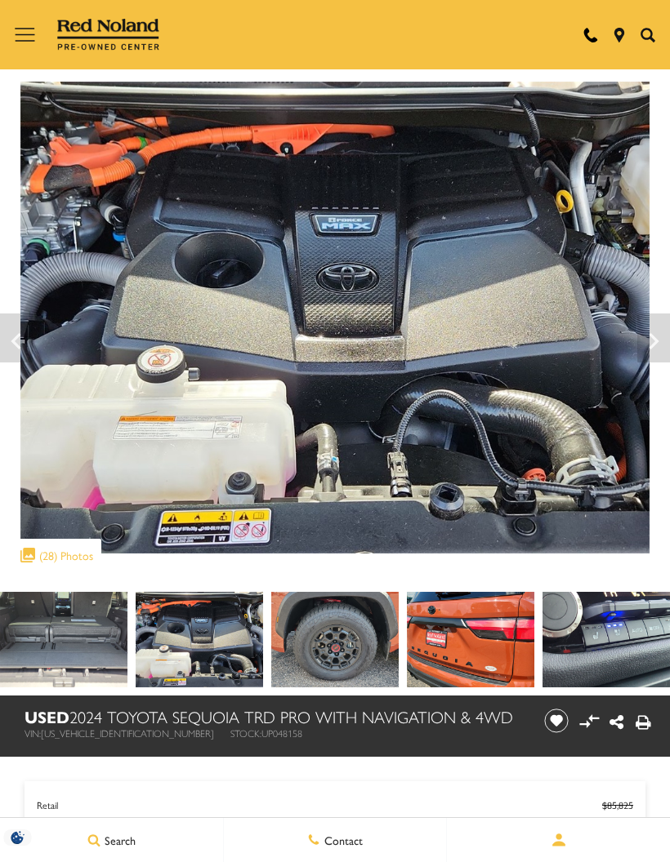
click at [653, 331] on icon "Next" at bounding box center [653, 341] width 33 height 39
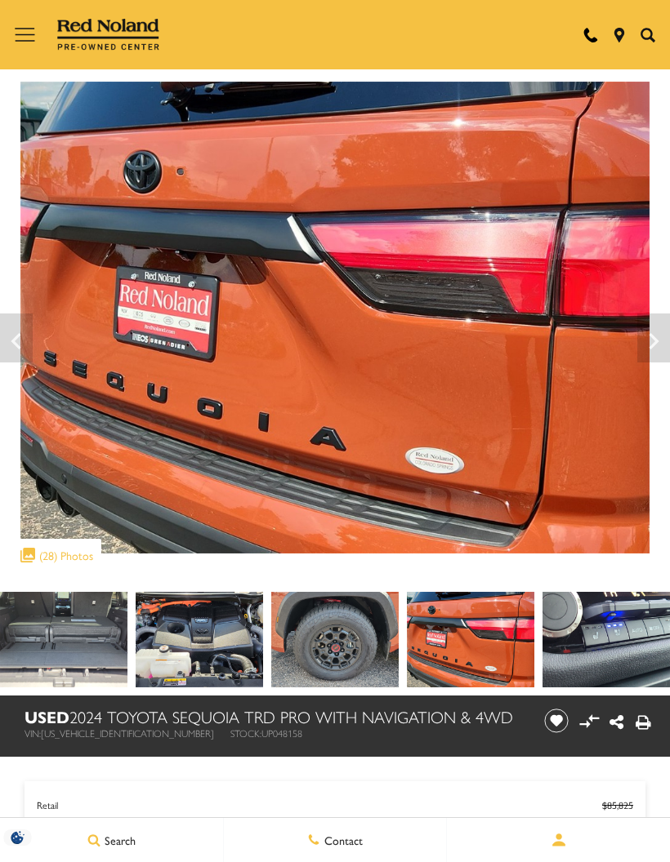
click at [659, 327] on icon "Next" at bounding box center [653, 341] width 33 height 39
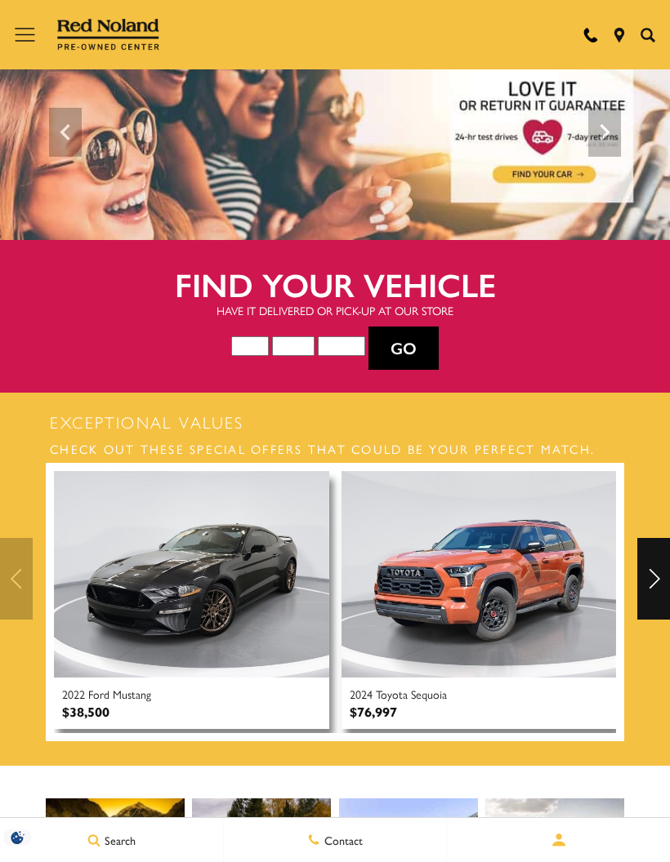
scroll to position [47, 0]
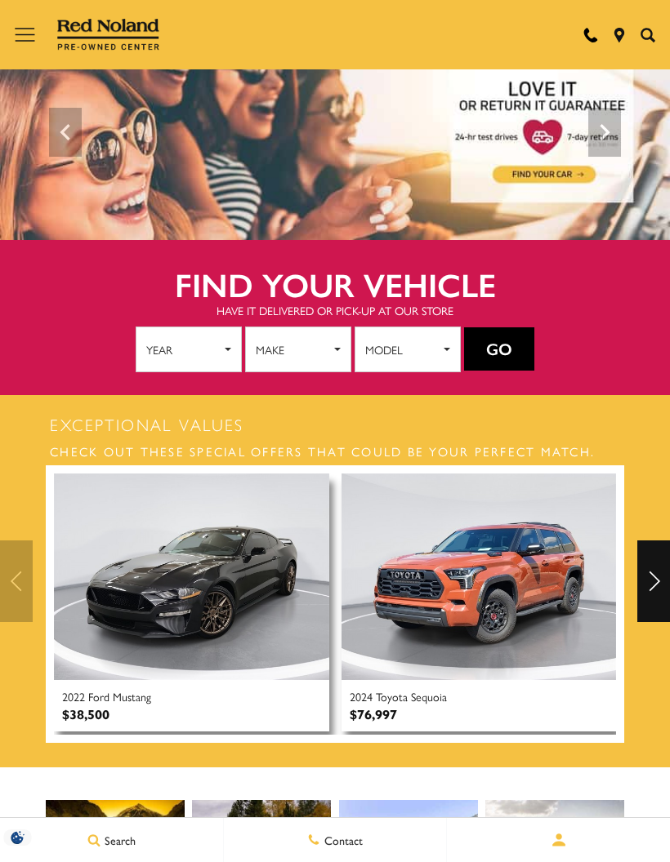
click at [645, 575] on div "Next" at bounding box center [653, 582] width 33 height 82
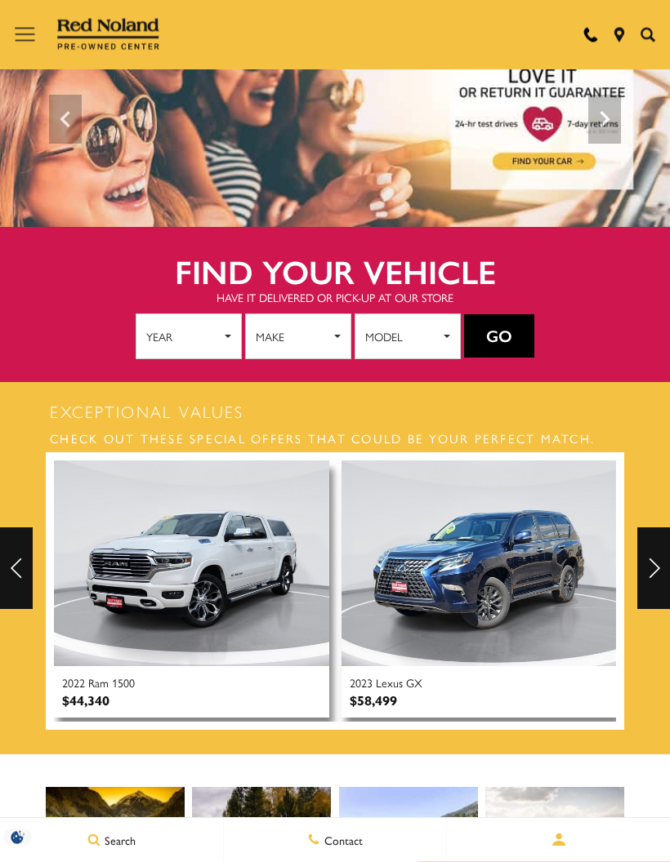
scroll to position [60, 0]
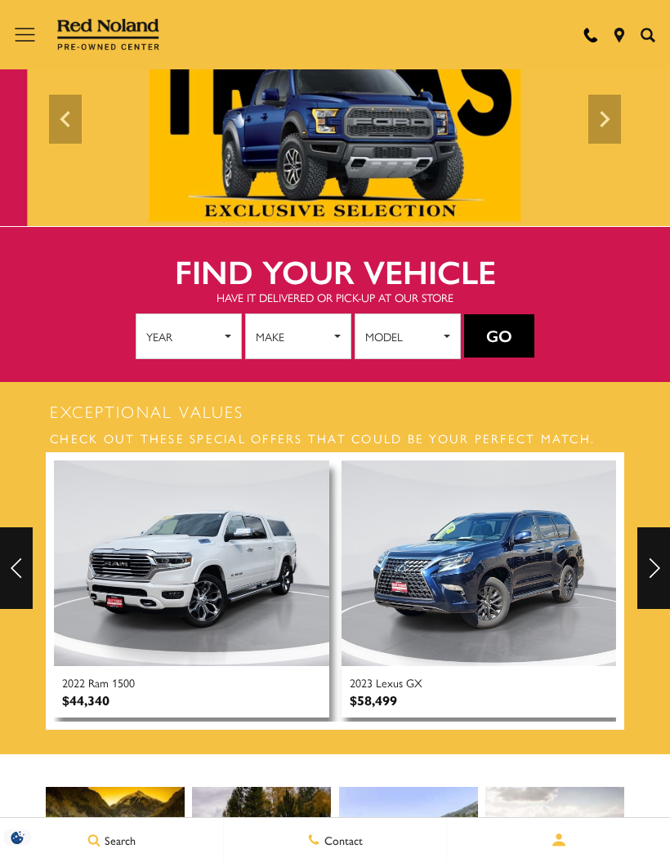
click at [498, 548] on img at bounding box center [478, 564] width 275 height 206
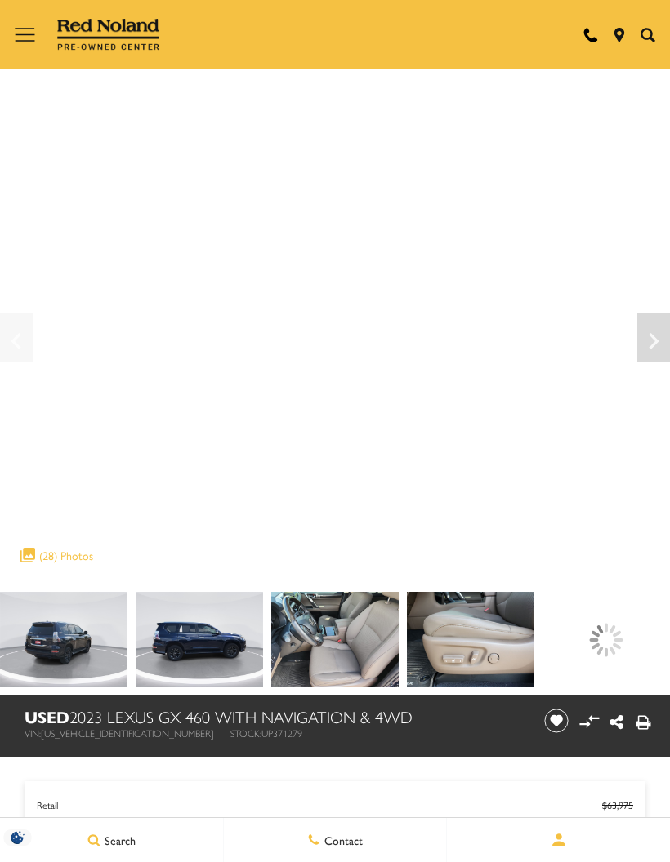
click at [589, 636] on div at bounding box center [606, 640] width 34 height 34
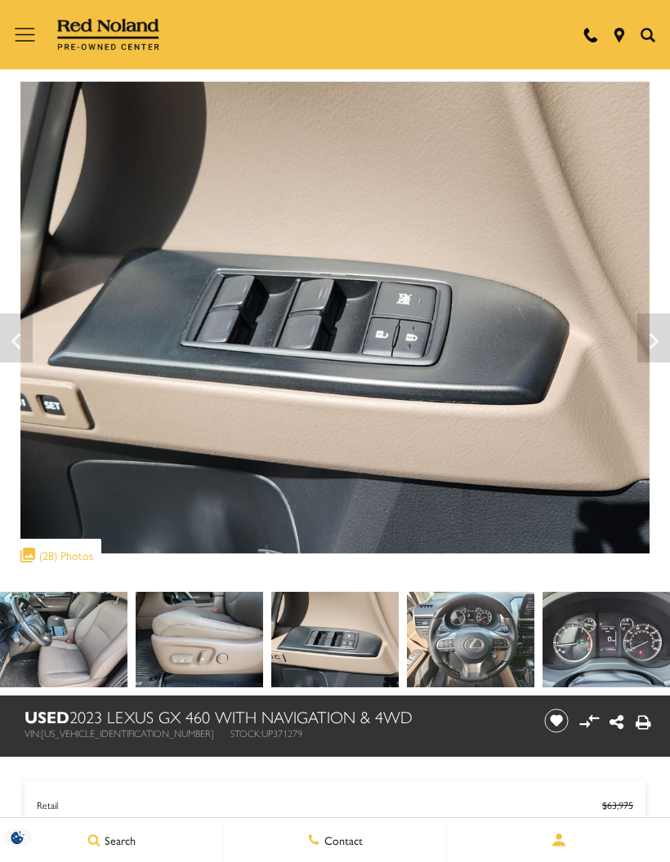
click at [399, 627] on img at bounding box center [334, 640] width 127 height 96
click at [65, 636] on img at bounding box center [63, 640] width 127 height 96
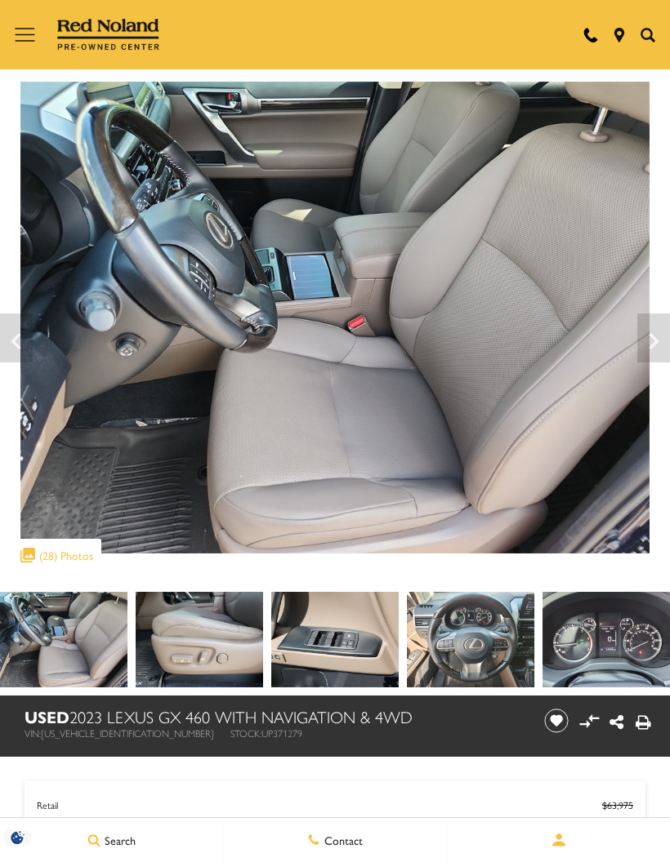
click at [649, 336] on icon "Next" at bounding box center [653, 341] width 33 height 39
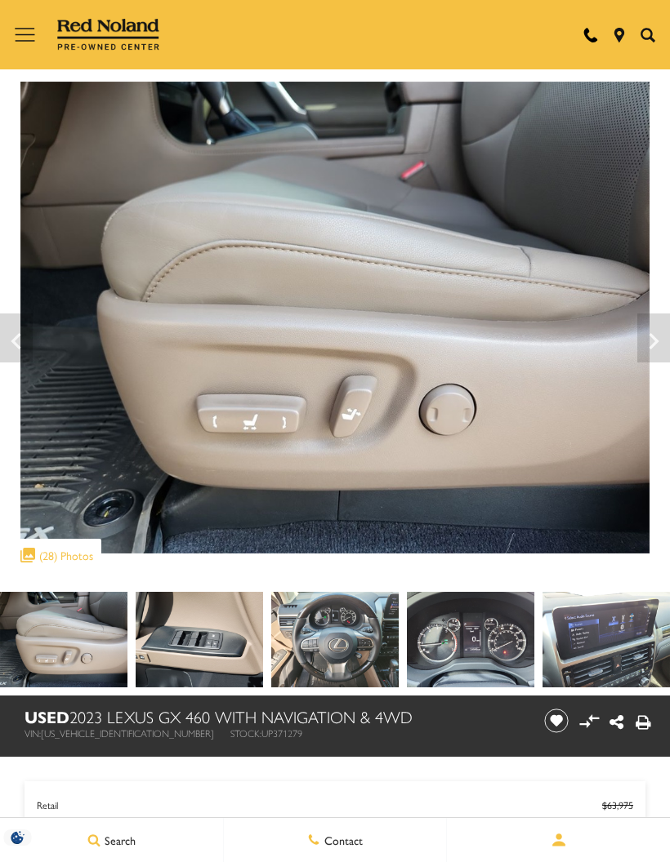
click at [658, 338] on icon "Next" at bounding box center [653, 341] width 33 height 39
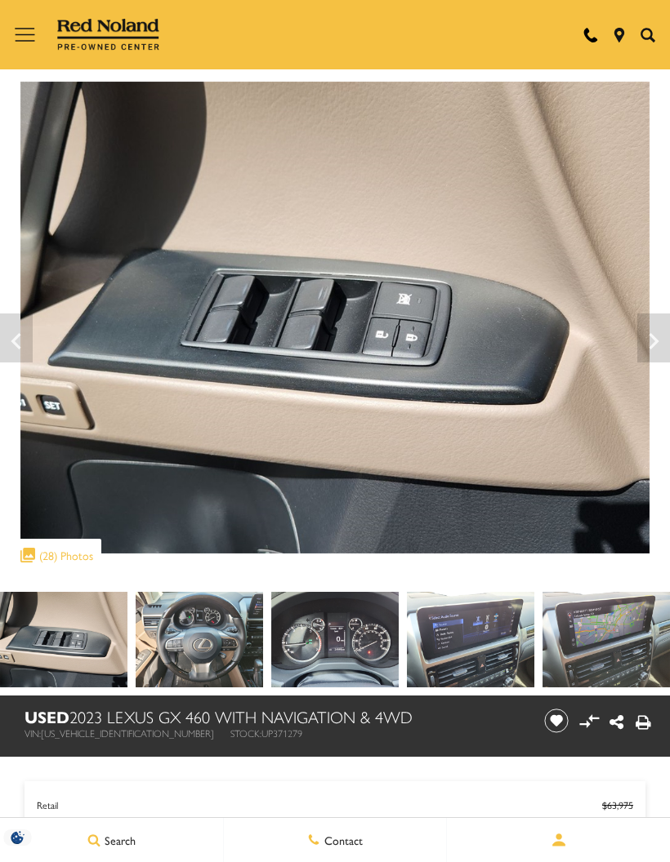
click at [649, 336] on icon "Next" at bounding box center [653, 341] width 33 height 39
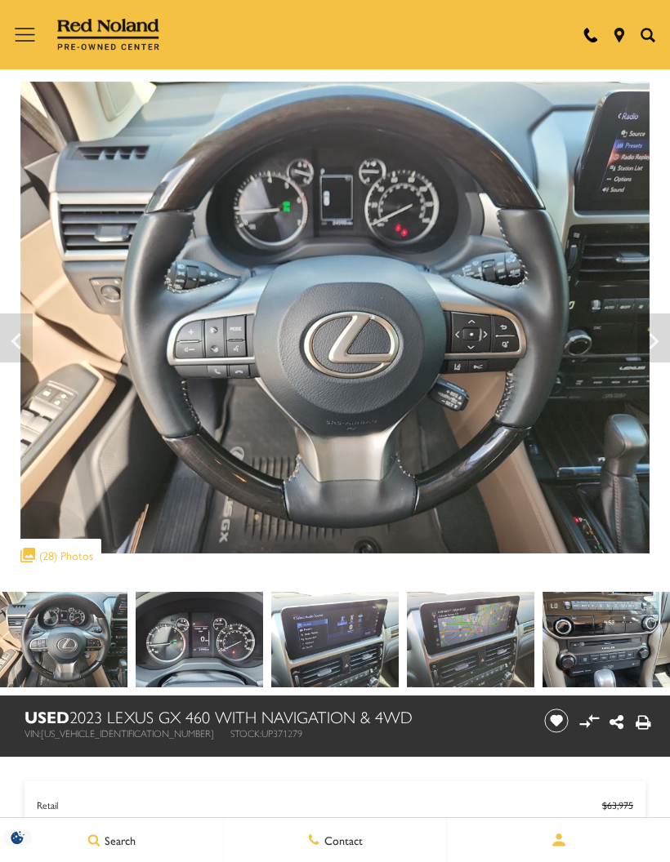
click at [644, 331] on icon "Next" at bounding box center [653, 341] width 33 height 39
click at [650, 327] on icon "Next" at bounding box center [653, 341] width 33 height 39
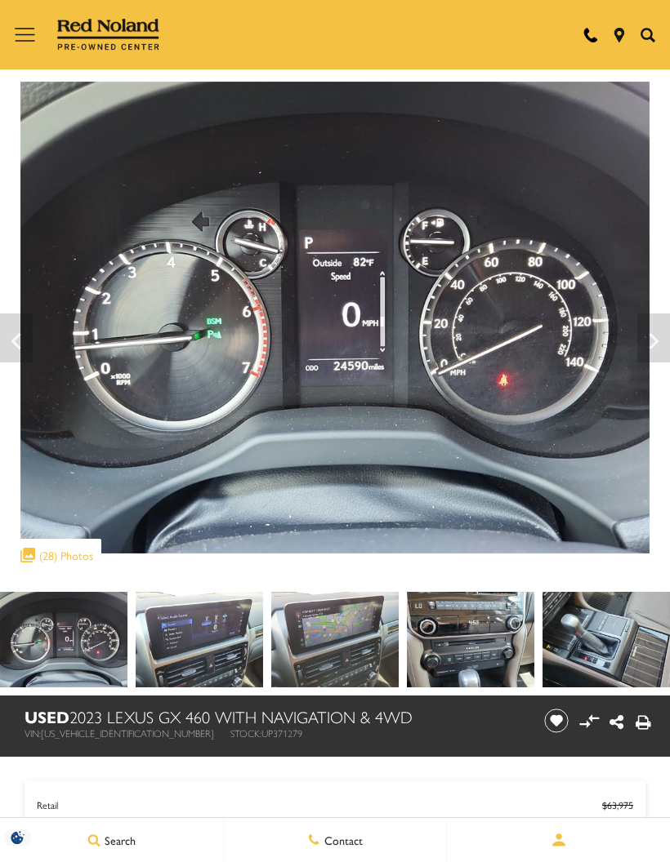
click at [653, 328] on icon "Next" at bounding box center [653, 341] width 33 height 39
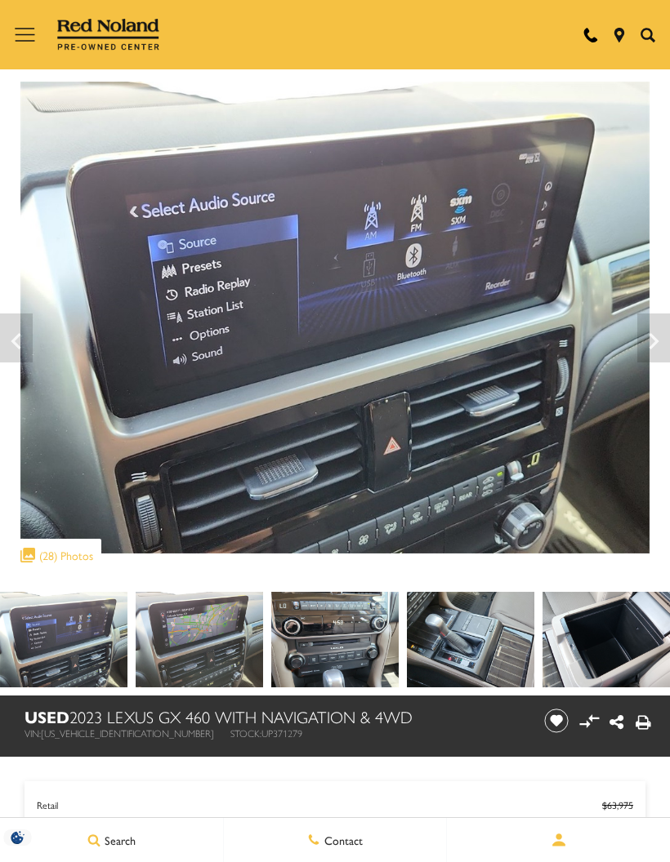
click at [650, 330] on icon "Next" at bounding box center [653, 341] width 33 height 39
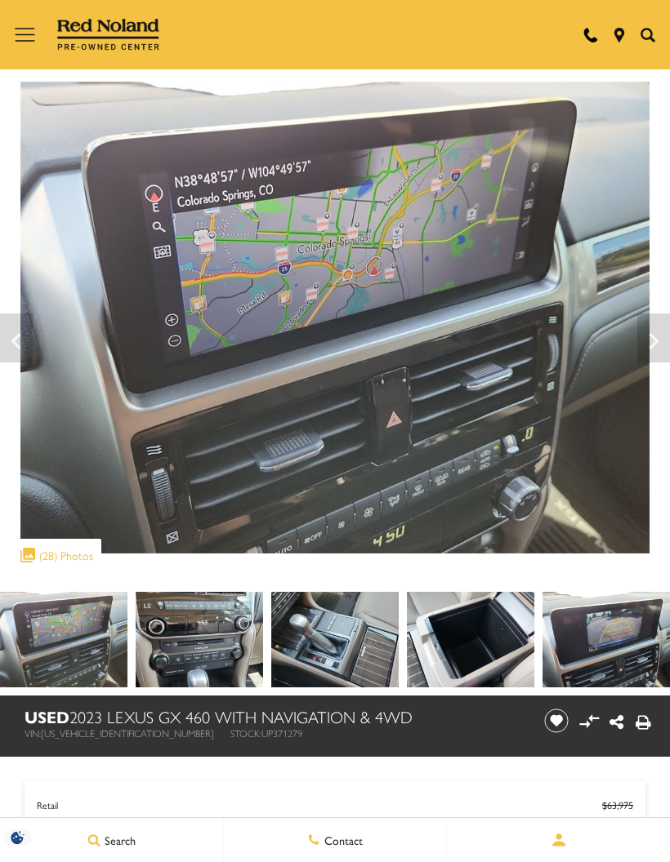
click at [647, 333] on icon "Next" at bounding box center [653, 341] width 33 height 39
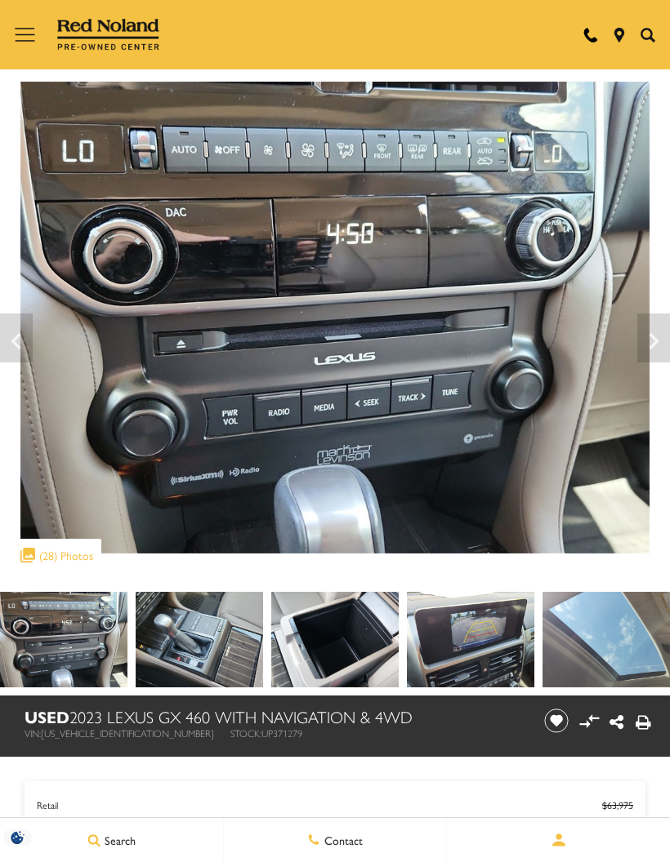
click at [653, 329] on icon "Next" at bounding box center [653, 341] width 33 height 39
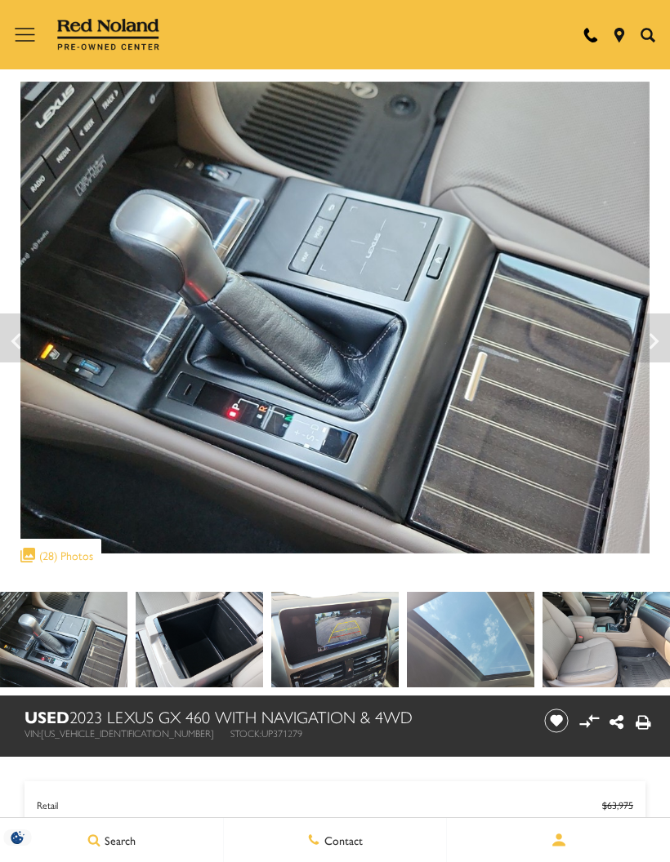
click at [12, 333] on icon "Previous" at bounding box center [16, 341] width 33 height 39
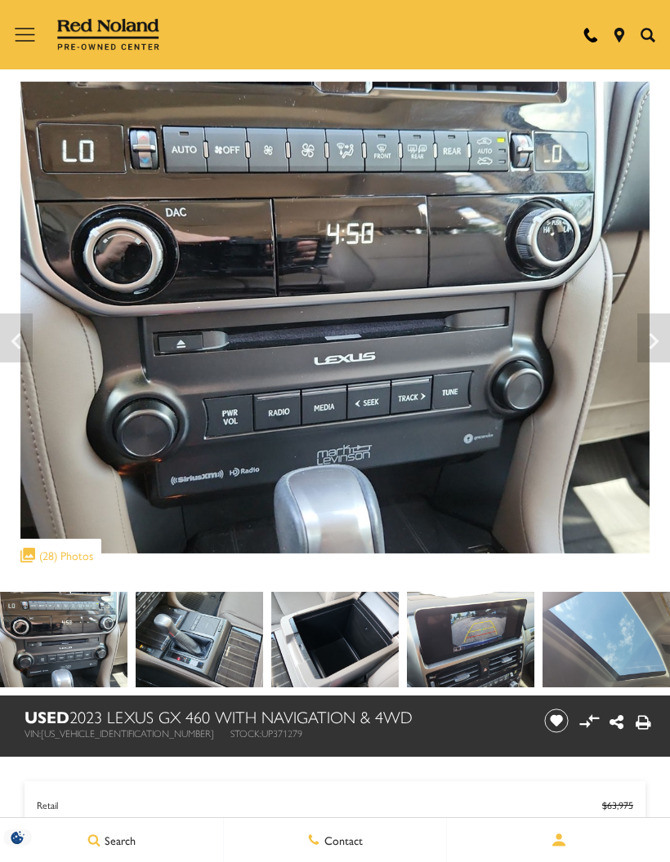
click at [657, 334] on icon "Next" at bounding box center [653, 341] width 33 height 39
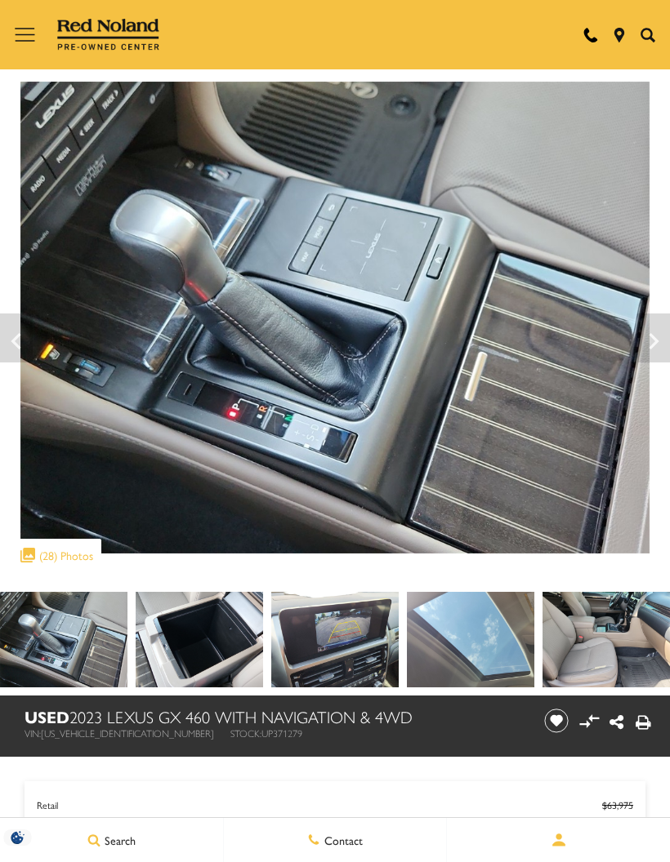
click at [655, 334] on icon "Next" at bounding box center [653, 341] width 33 height 39
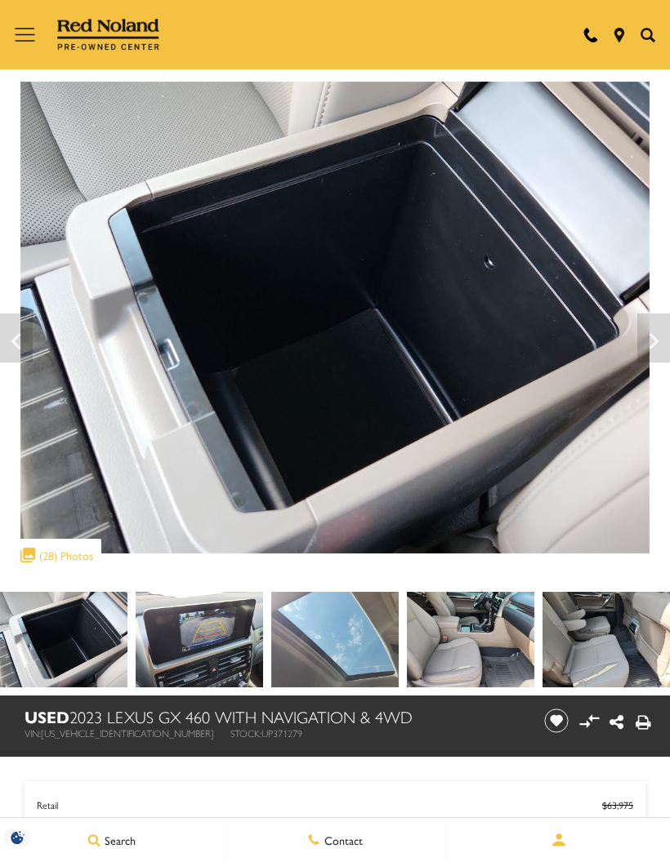
click at [648, 331] on icon "Next" at bounding box center [653, 341] width 33 height 39
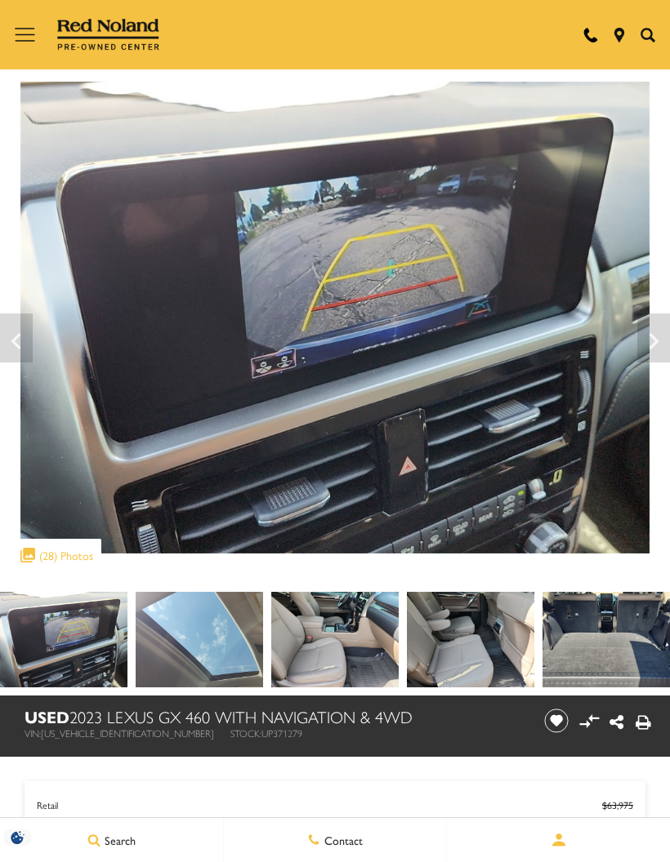
click at [651, 333] on icon "Next" at bounding box center [653, 341] width 10 height 16
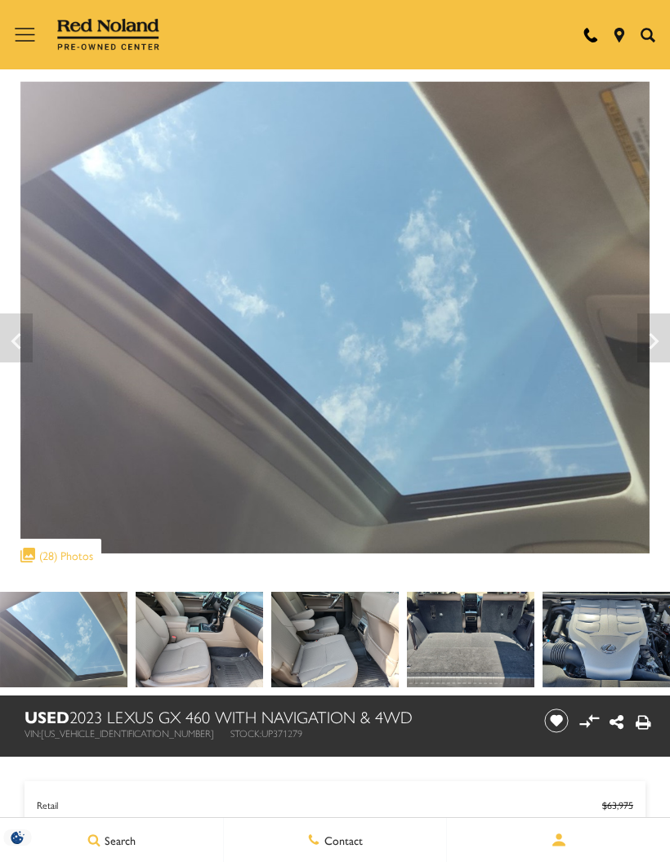
click at [651, 332] on icon "Next" at bounding box center [653, 341] width 33 height 39
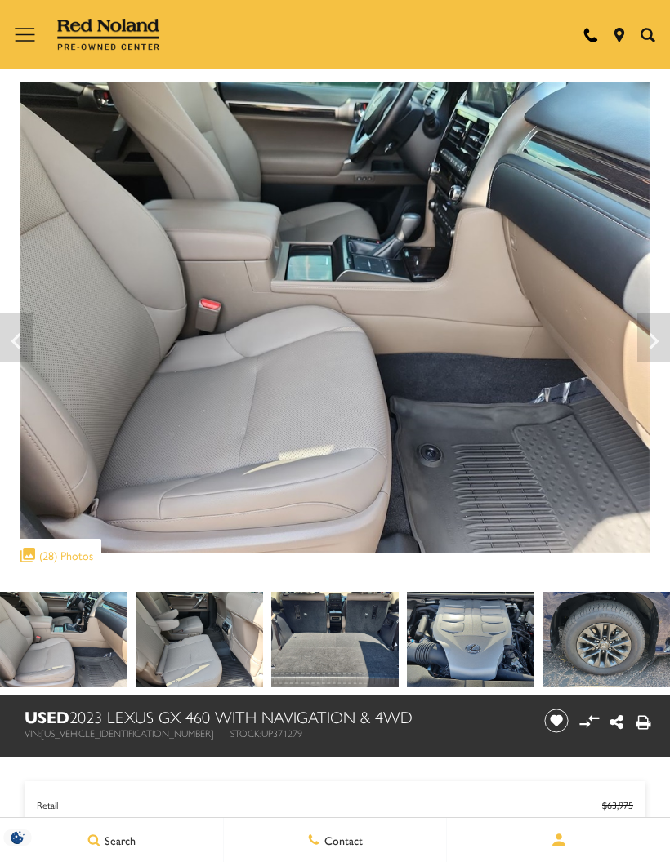
click at [650, 328] on icon "Next" at bounding box center [653, 341] width 33 height 39
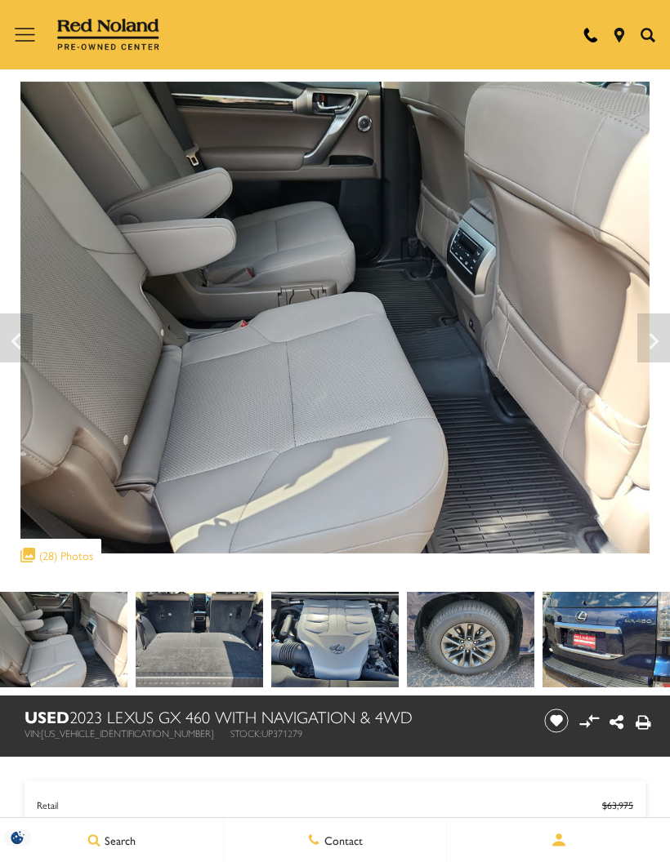
click at [648, 332] on icon "Next" at bounding box center [653, 341] width 33 height 39
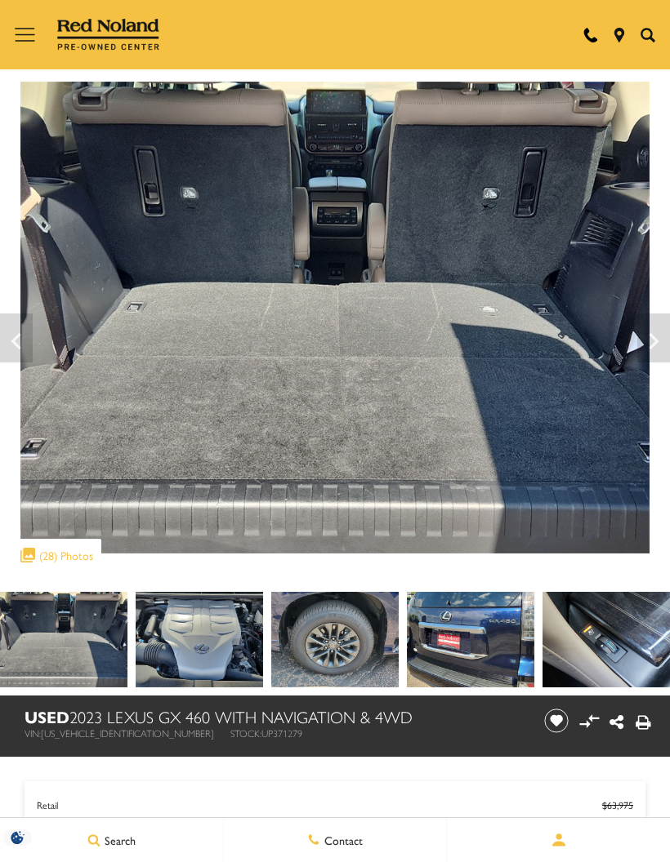
click at [13, 328] on icon "Previous" at bounding box center [16, 341] width 33 height 39
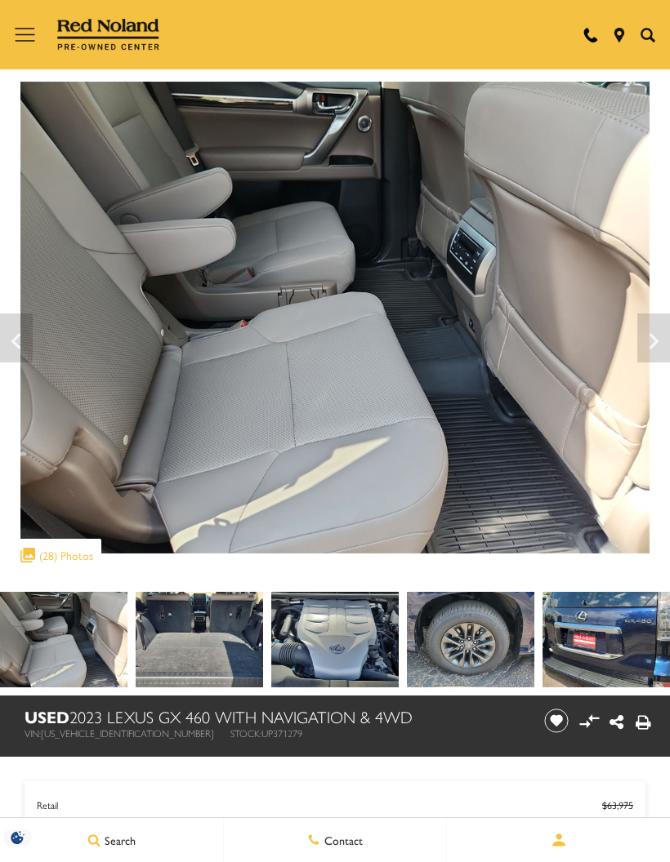
click at [647, 336] on icon "Next" at bounding box center [653, 341] width 33 height 39
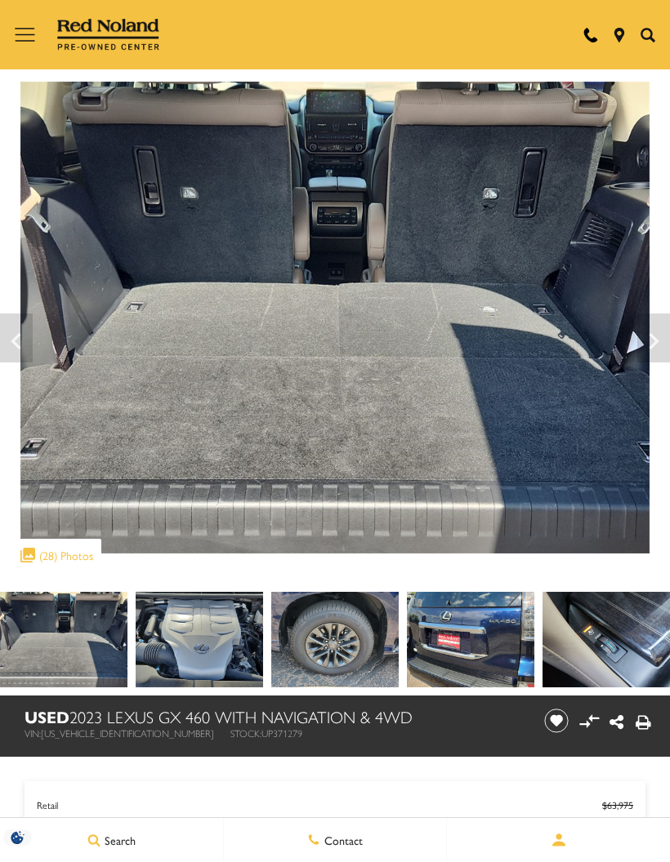
click at [646, 332] on icon "Next" at bounding box center [653, 341] width 33 height 39
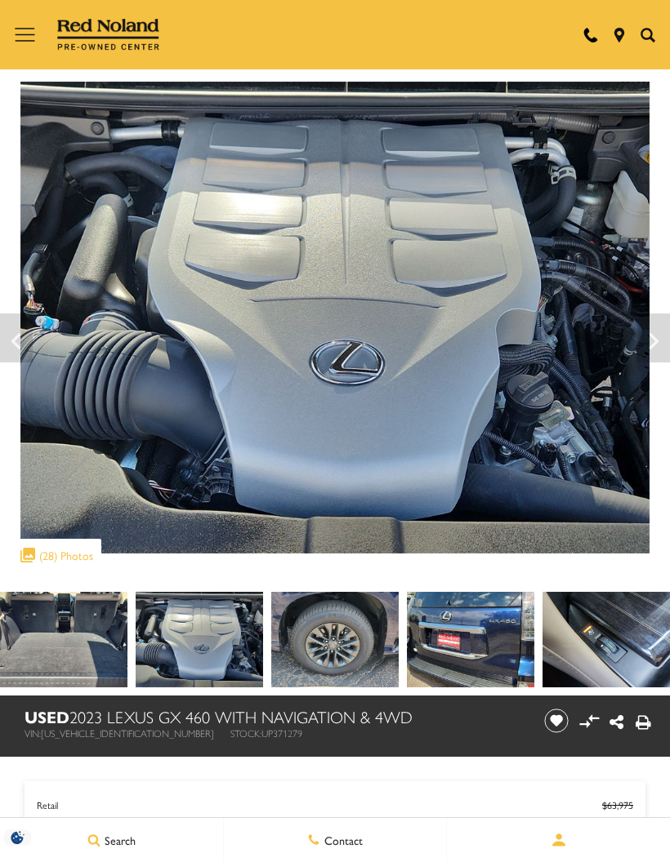
click at [649, 333] on icon "Next" at bounding box center [653, 341] width 33 height 39
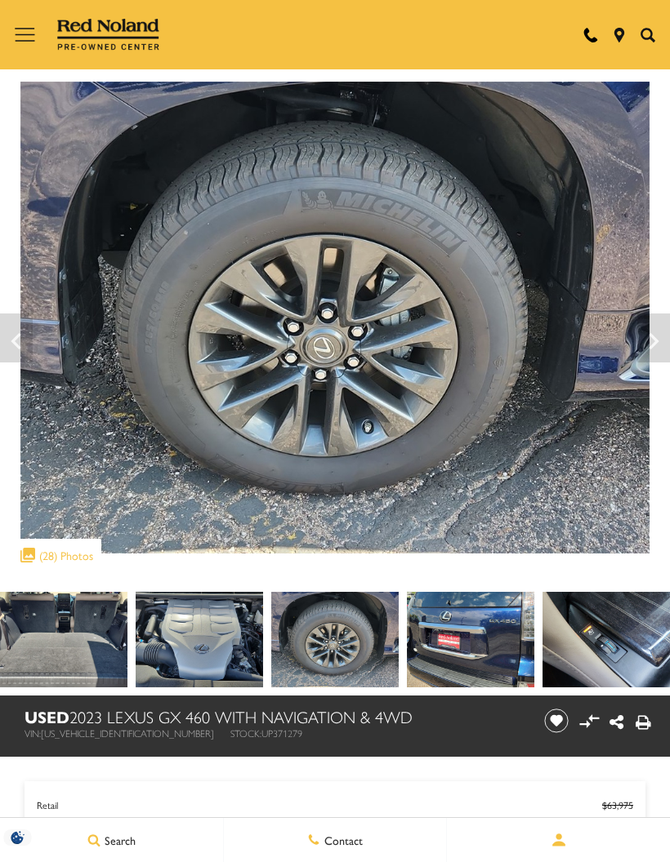
click at [644, 335] on icon "Next" at bounding box center [653, 341] width 33 height 39
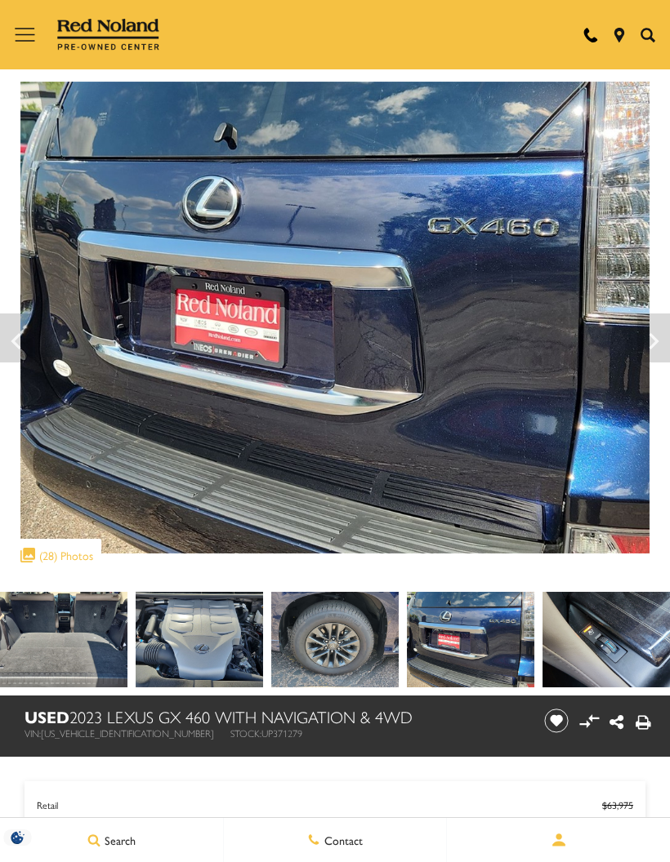
click at [648, 327] on icon "Next" at bounding box center [653, 341] width 33 height 39
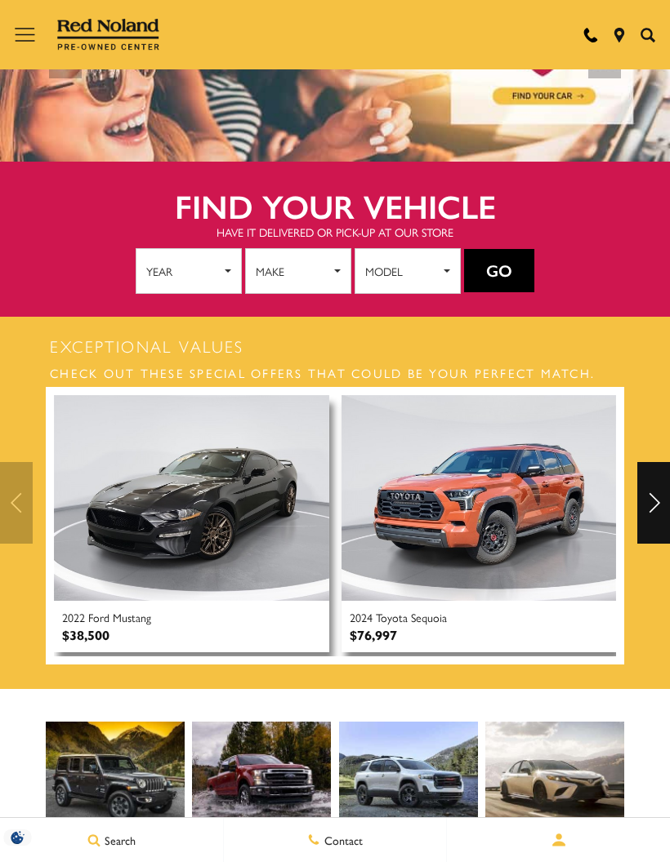
click at [650, 488] on div "Next" at bounding box center [653, 503] width 33 height 82
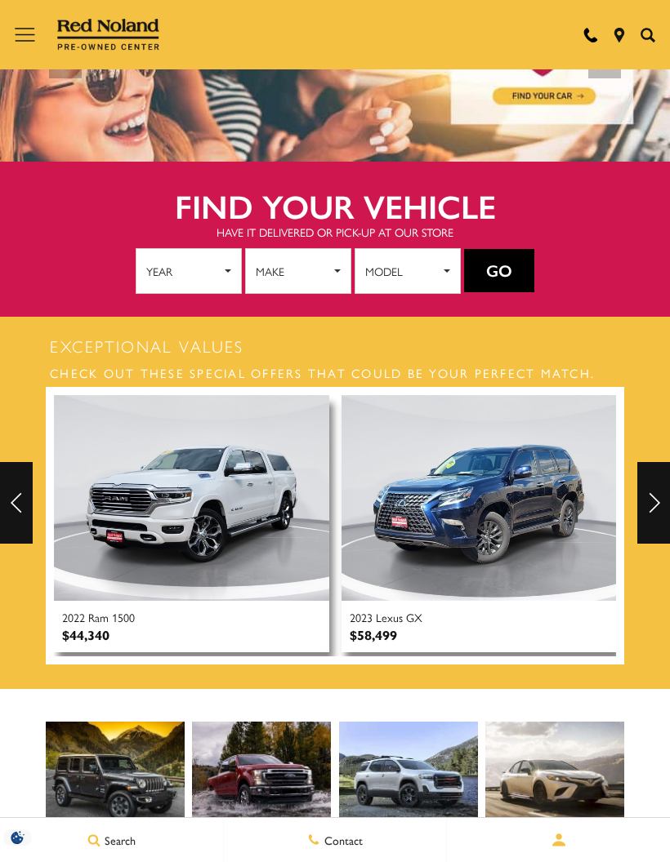
click at [655, 488] on div "Next" at bounding box center [653, 503] width 33 height 82
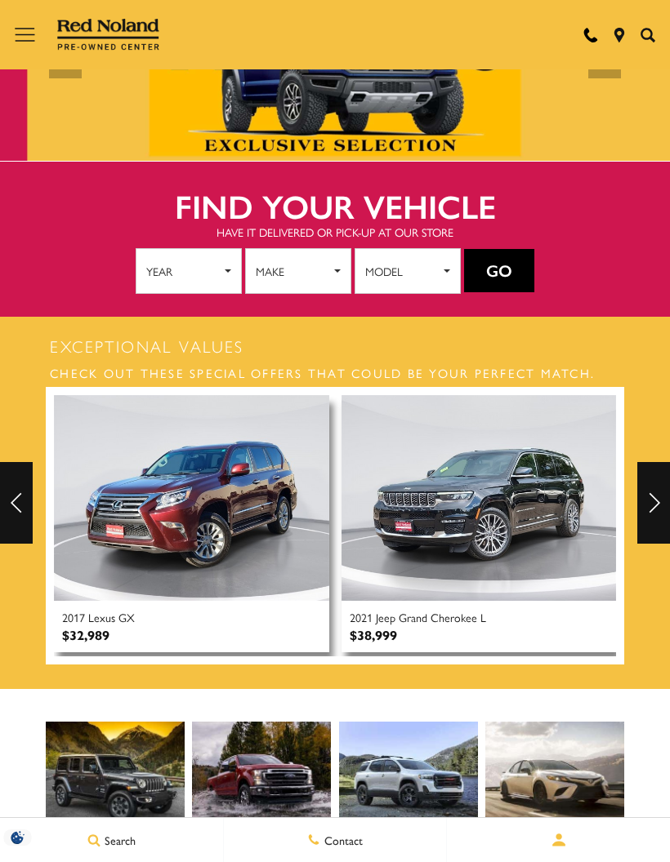
click at [653, 493] on div "Next" at bounding box center [653, 503] width 33 height 82
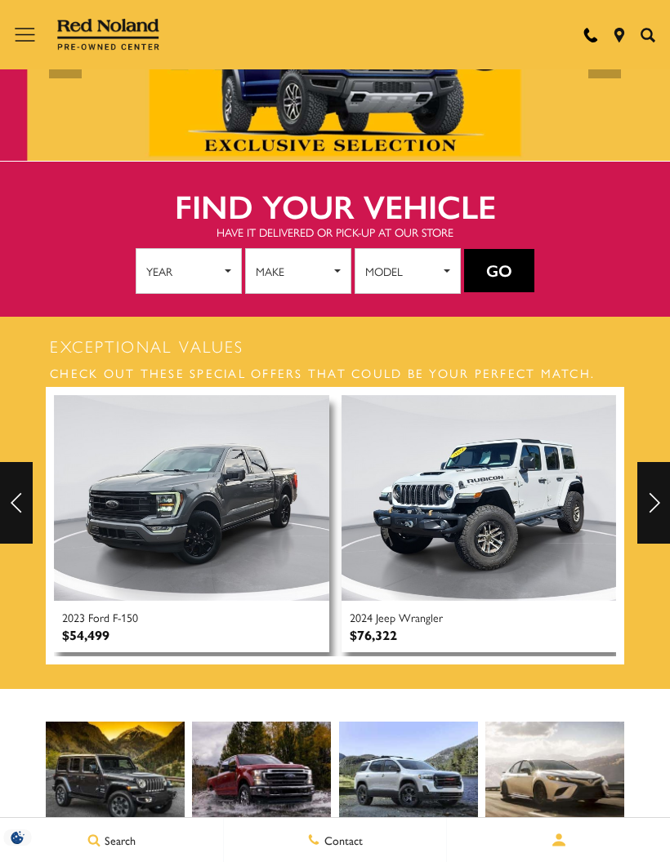
click at [649, 494] on div "Next" at bounding box center [653, 503] width 33 height 82
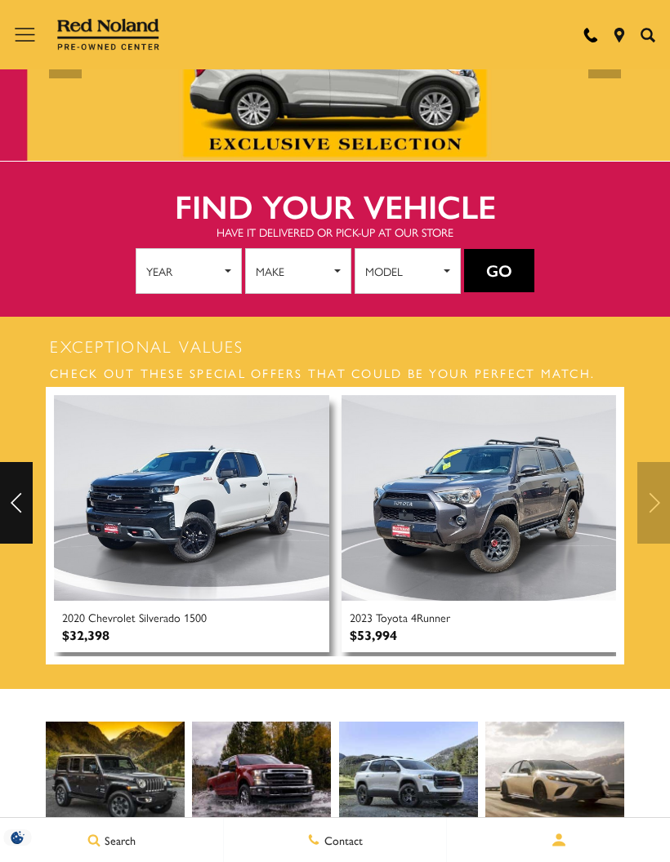
click at [652, 484] on div at bounding box center [335, 503] width 670 height 82
click at [644, 494] on div at bounding box center [335, 503] width 670 height 82
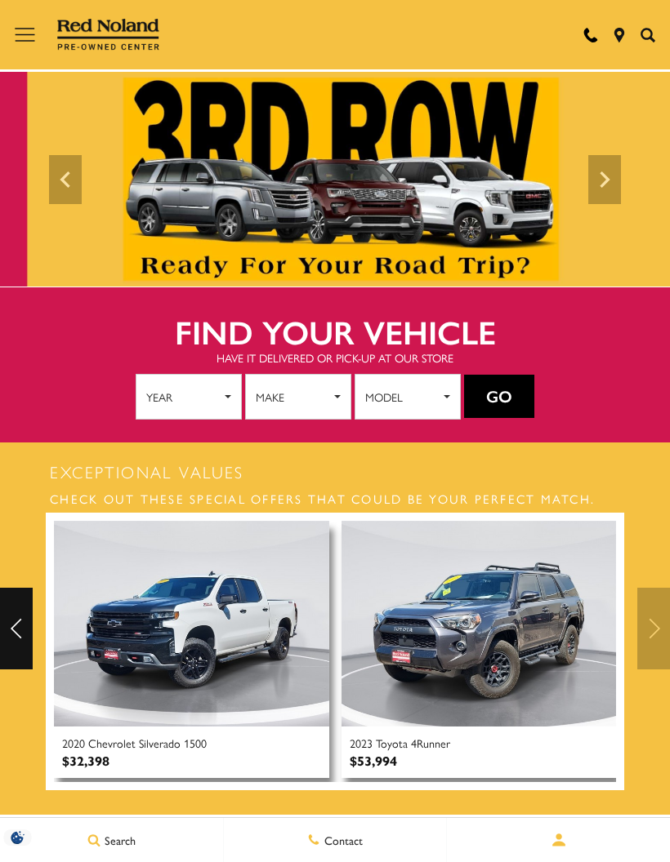
click at [32, 37] on icon "Open the main navigation menu" at bounding box center [25, 35] width 20 height 20
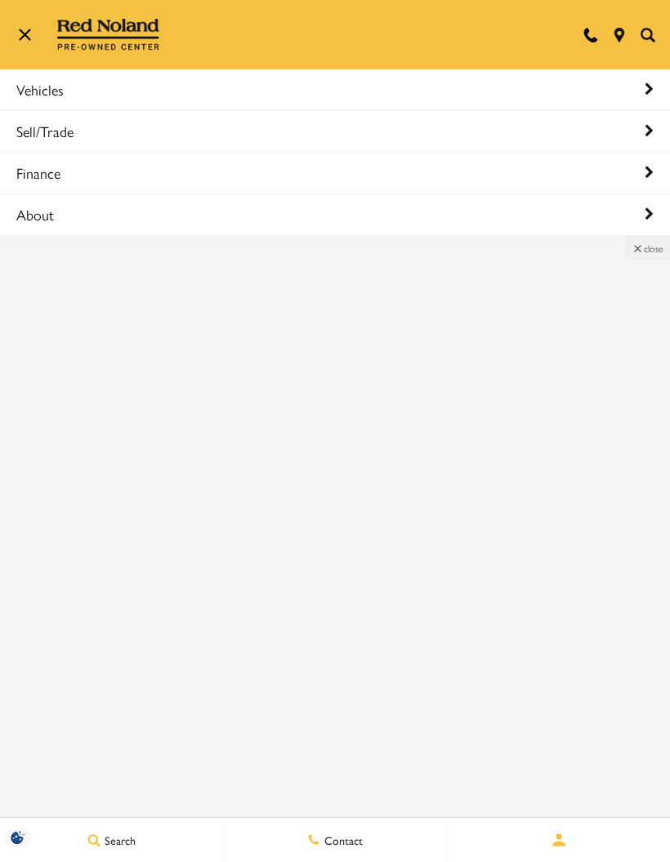
click at [58, 87] on link "Vehicles" at bounding box center [335, 89] width 670 height 41
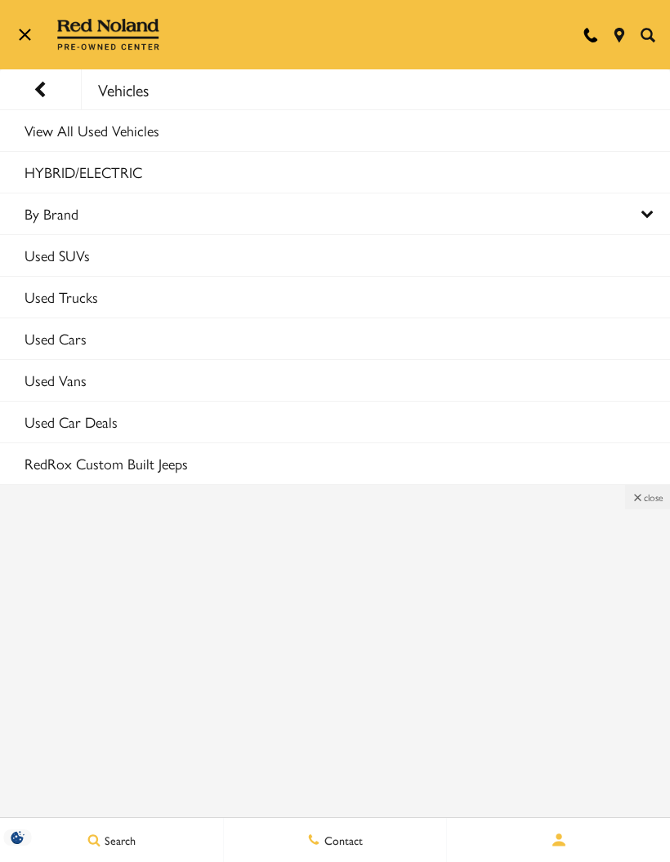
click at [91, 250] on link "Used SUVs" at bounding box center [335, 255] width 670 height 41
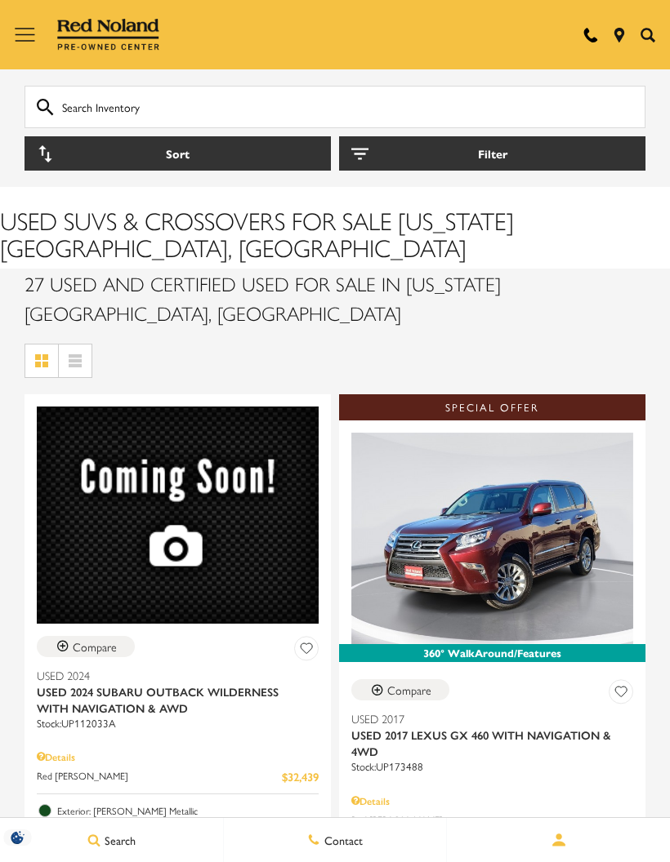
click at [371, 149] on button "Filter" at bounding box center [492, 153] width 306 height 34
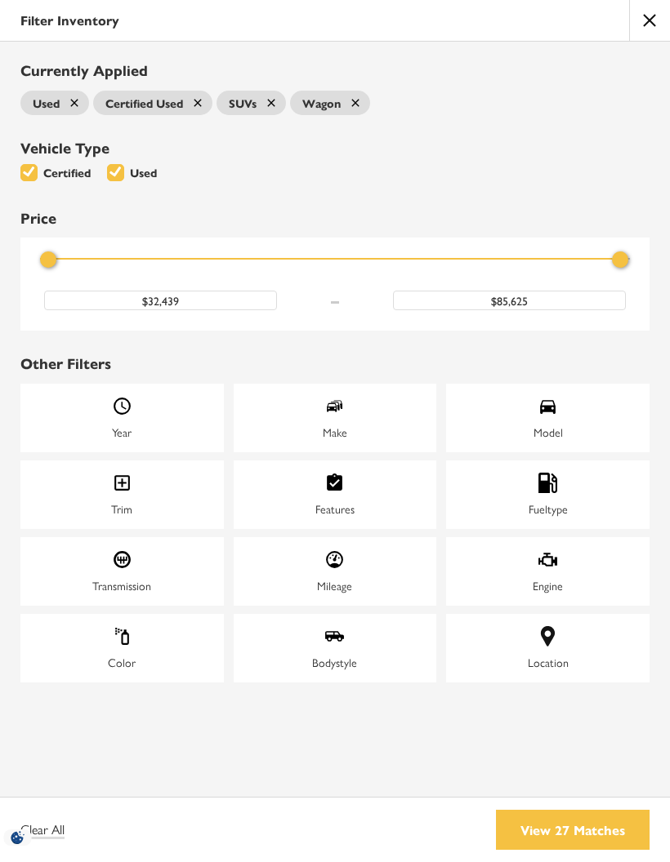
click at [358, 562] on div "Mileage" at bounding box center [335, 571] width 203 height 69
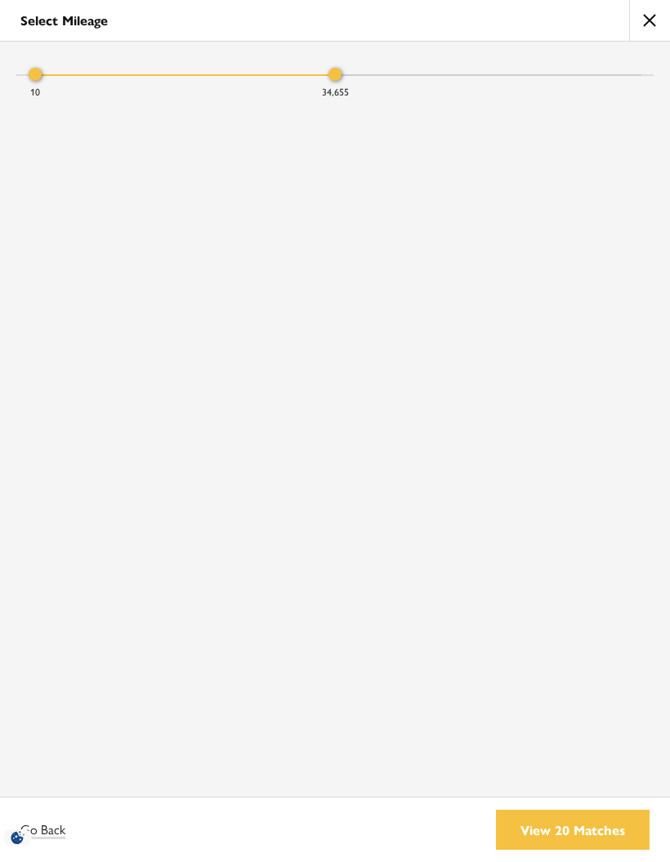
click at [589, 828] on link "View 20 Matches" at bounding box center [573, 830] width 154 height 40
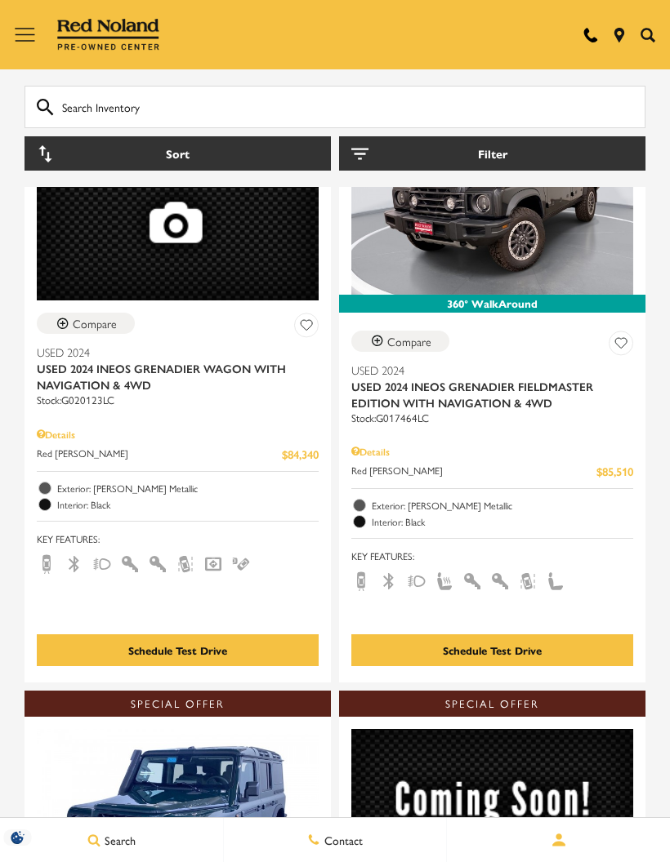
scroll to position [6017, 0]
